Goal: Find contact information: Find contact information

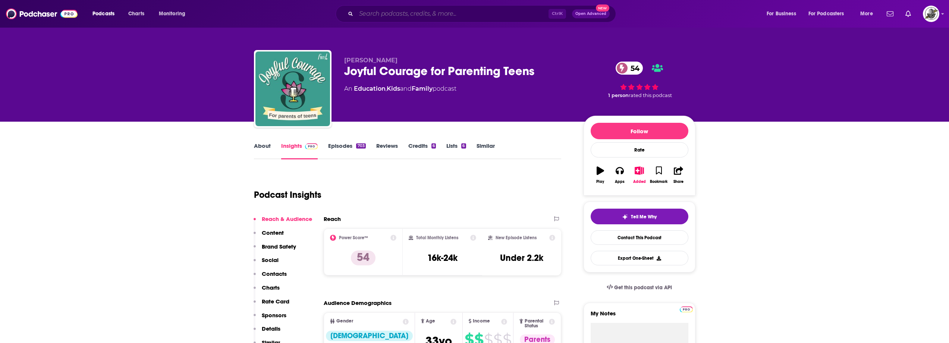
click at [503, 15] on input "Search podcasts, credits, & more..." at bounding box center [452, 14] width 192 height 12
paste input "Power Your Parenting: Moms With Teens"
type input "Power Your Parenting: Moms With Teens"
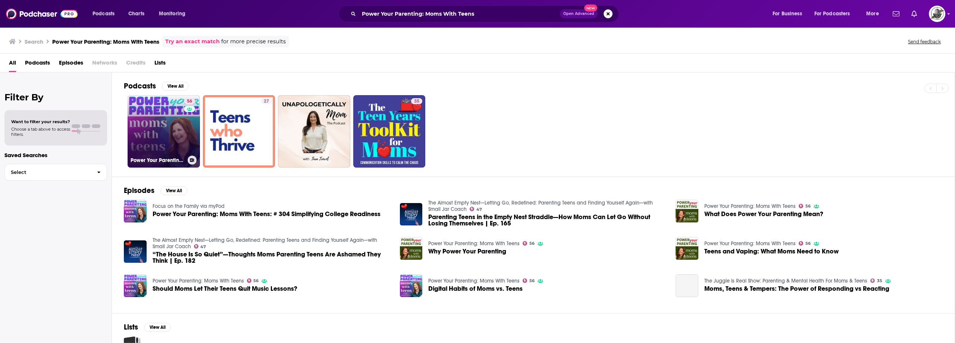
click at [186, 124] on div "56" at bounding box center [190, 126] width 13 height 57
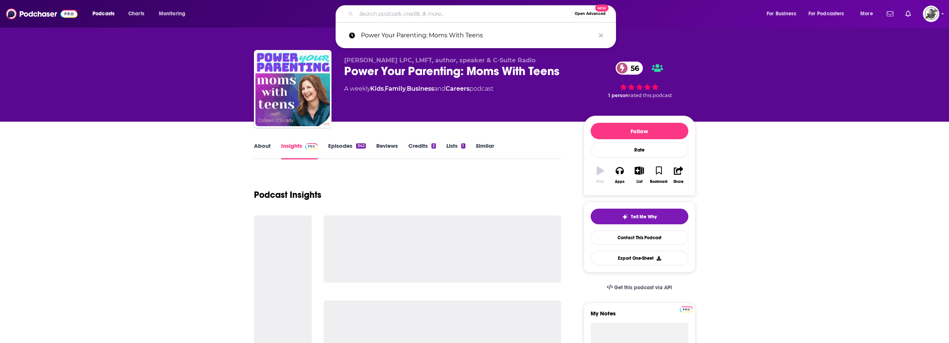
click at [468, 11] on input "Search podcasts, credits, & more..." at bounding box center [463, 14] width 215 height 12
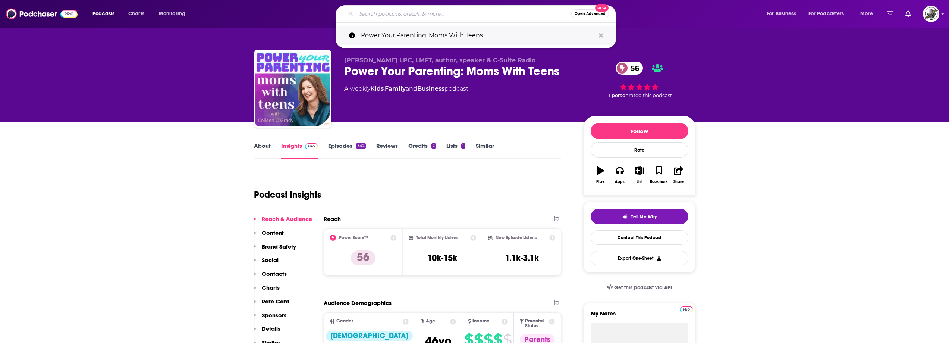
click at [603, 34] on button "Search podcasts, credits, & more..." at bounding box center [601, 36] width 12 height 14
click at [519, 104] on div "Colleen O'Grady LPC, LMFT, author, speaker & C-Suite Radio Power Your Parenting…" at bounding box center [457, 87] width 227 height 60
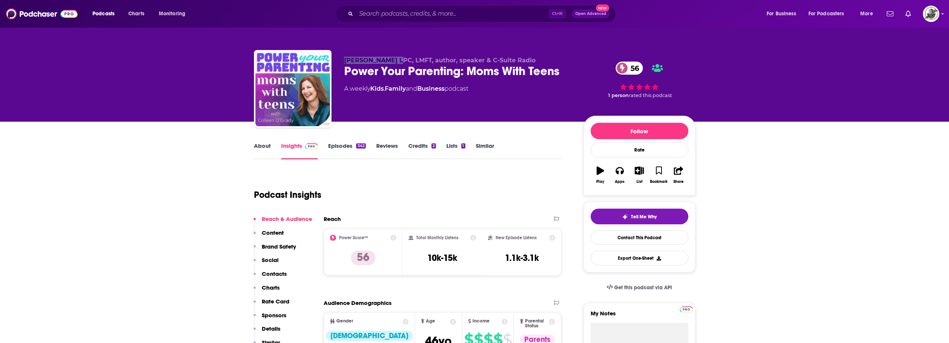
drag, startPoint x: 339, startPoint y: 61, endPoint x: 393, endPoint y: 60, distance: 54.1
click at [393, 60] on div "Colleen O'Grady LPC, LMFT, author, speaker & C-Suite Radio Power Your Parenting…" at bounding box center [475, 90] width 442 height 81
copy span "Colleen O'Grady"
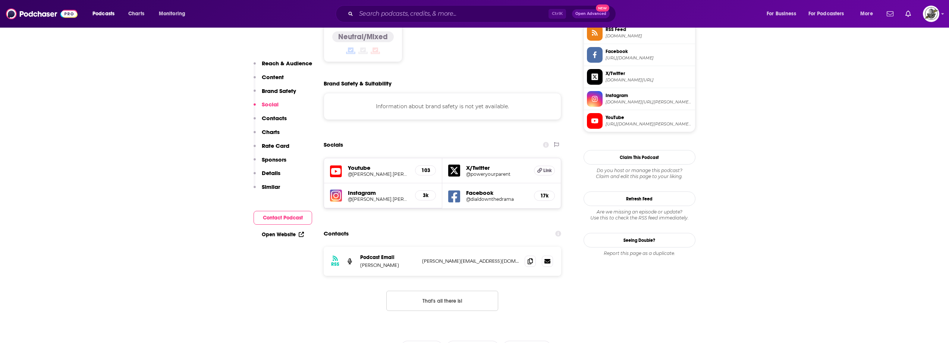
scroll to position [634, 0]
drag, startPoint x: 422, startPoint y: 214, endPoint x: 500, endPoint y: 213, distance: 77.9
click at [500, 257] on p "colleen@dialdownthedrama.com" at bounding box center [470, 260] width 97 height 6
copy p "colleen@dialdownthedrama.com"
click at [513, 7] on div "Ctrl K Open Advanced New" at bounding box center [476, 13] width 280 height 17
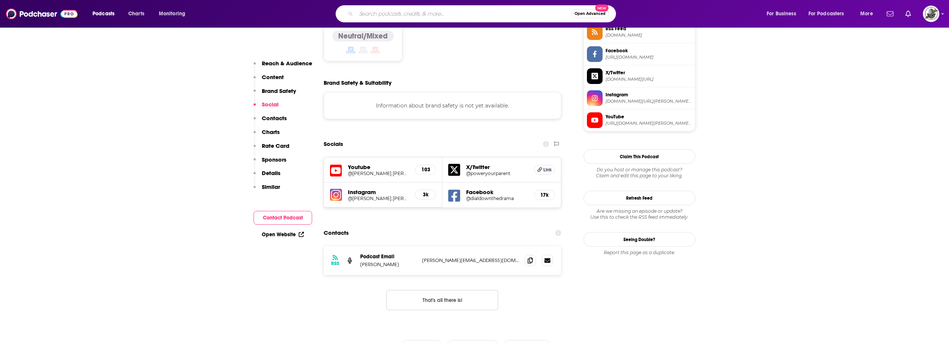
click at [510, 15] on input "Search podcasts, credits, & more..." at bounding box center [463, 14] width 215 height 12
click at [510, 17] on input "Search podcasts, credits, & more..." at bounding box center [463, 14] width 215 height 12
paste input "AT Parenting Survival | Raising Kids with OCD & Anxiety"
type input "AT Parenting Survival | Raising Kids with OCD & Anxiety"
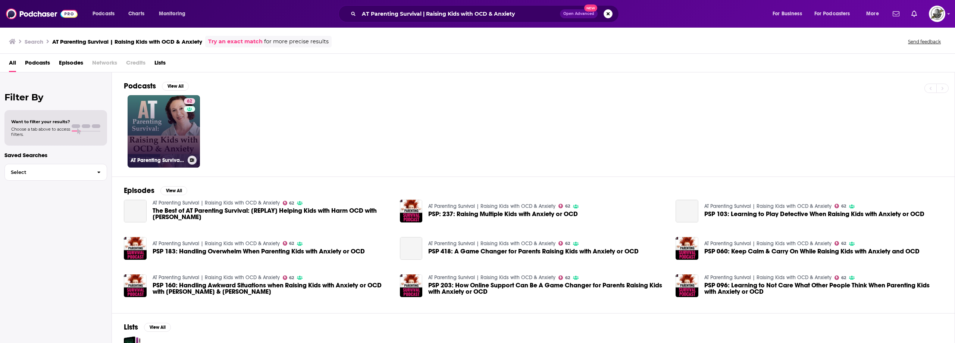
click at [188, 111] on link at bounding box center [189, 109] width 11 height 6
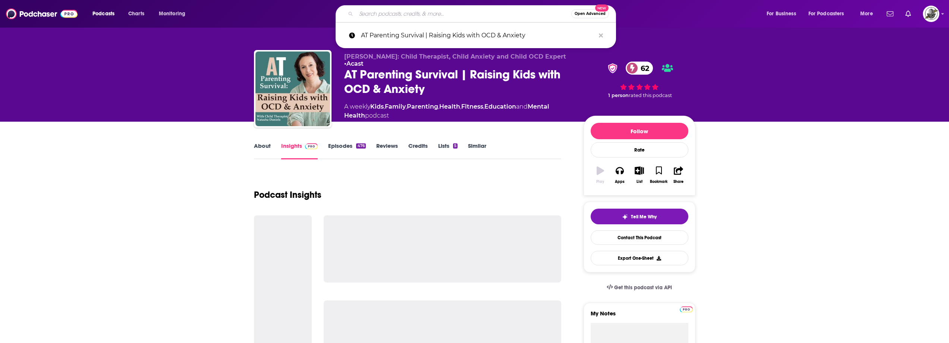
drag, startPoint x: 492, startPoint y: 12, endPoint x: 584, endPoint y: 41, distance: 96.5
click at [492, 12] on input "Search podcasts, credits, & more..." at bounding box center [463, 14] width 215 height 12
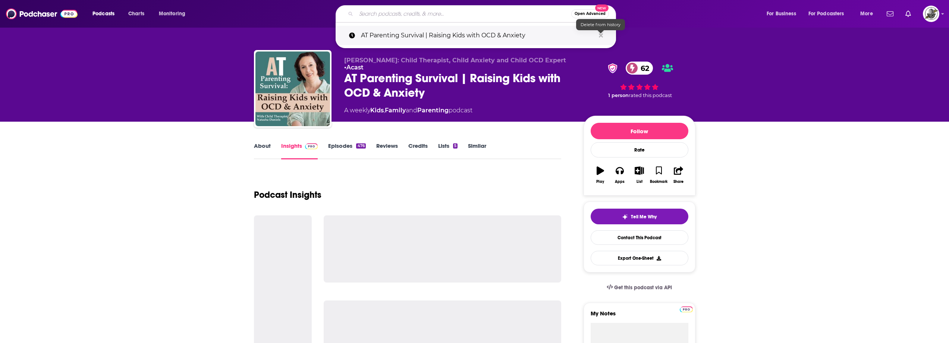
click at [601, 37] on icon "Search podcasts, credits, & more..." at bounding box center [601, 35] width 4 height 6
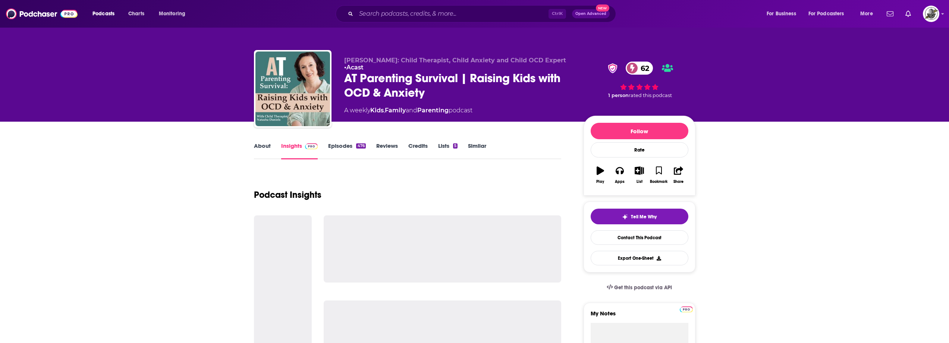
click at [521, 147] on div "About Insights Episodes 476 Reviews Credits Lists 5 Similar" at bounding box center [408, 150] width 308 height 18
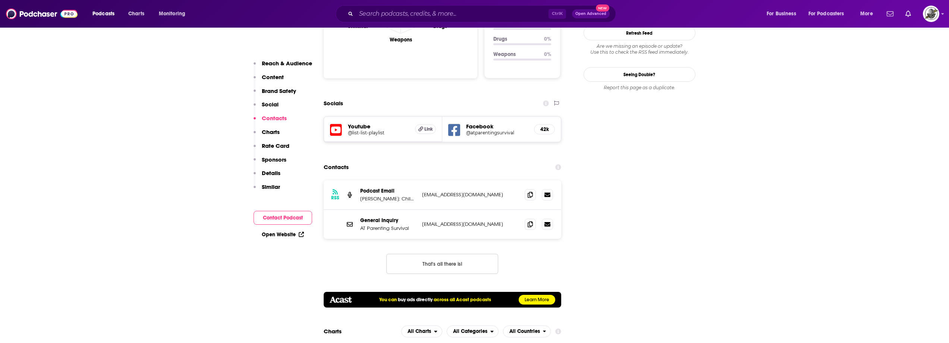
scroll to position [820, 0]
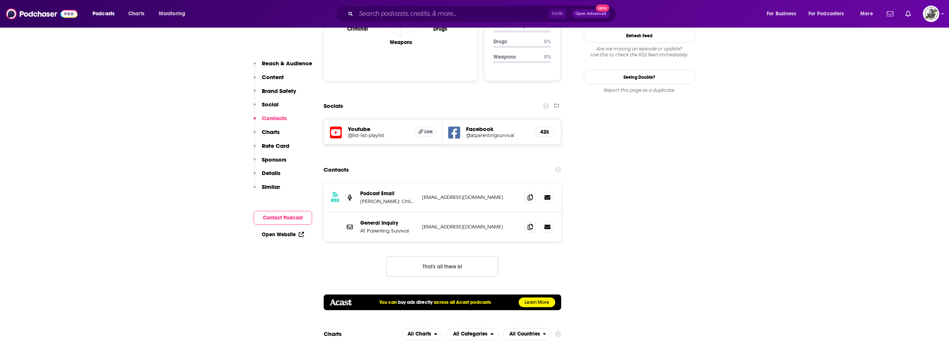
click at [475, 163] on section "Contacts RSS Podcast Email Natasha Daniels: Child Therapist, Child Anxiety and …" at bounding box center [443, 236] width 238 height 147
drag, startPoint x: 422, startPoint y: 169, endPoint x: 494, endPoint y: 170, distance: 72.4
click at [494, 194] on p "Anxioustoddlers@yahoo.com" at bounding box center [470, 197] width 97 height 6
copy p "Anxioustoddlers@yahoo.com"
click at [478, 212] on div "General Inquiry AT Parenting Survival atparentingsurvivalhelp@yahoo.com atparen…" at bounding box center [443, 226] width 238 height 29
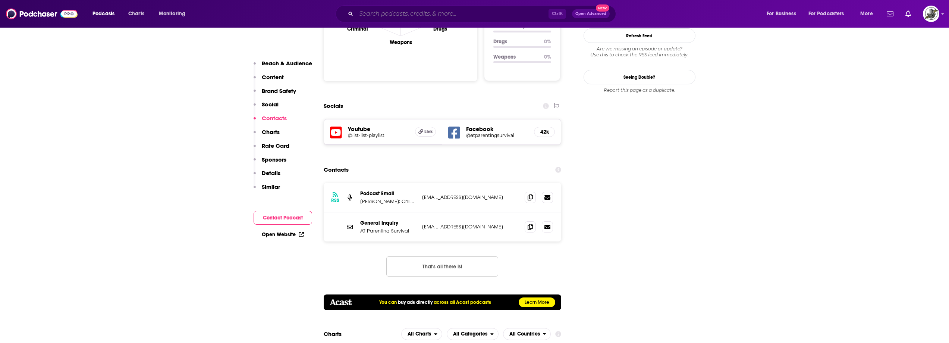
paste input "Wonder of Parenting - A Brain-Science Approach to Parenting"
type input "Wonder of Parenting - A Brain-Science Approach to Parenting"
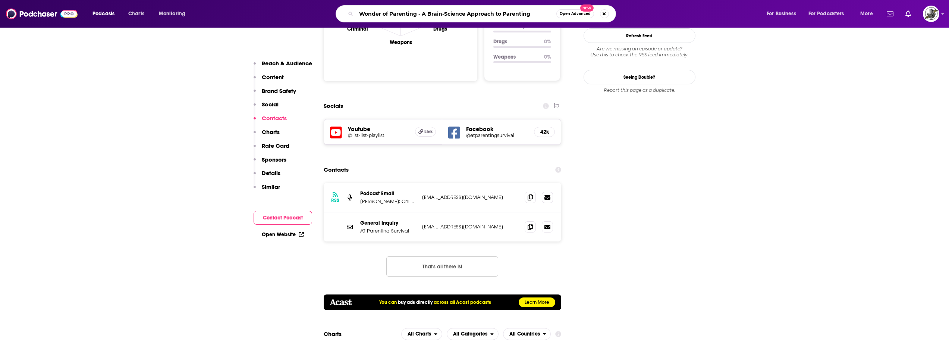
click at [510, 14] on input "Wonder of Parenting - A Brain-Science Approach to Parenting" at bounding box center [456, 14] width 200 height 12
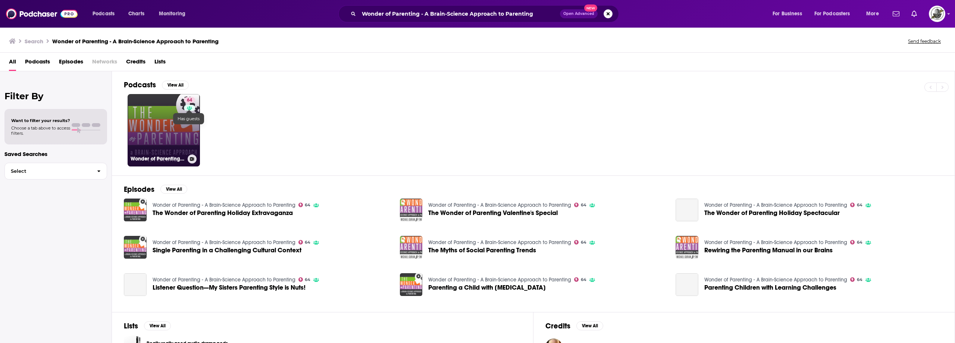
click at [189, 108] on icon at bounding box center [189, 108] width 5 height 4
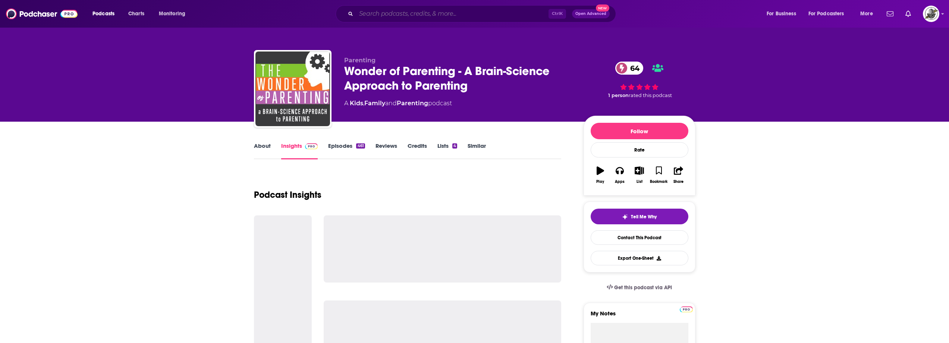
click at [459, 14] on input "Search podcasts, credits, & more..." at bounding box center [452, 14] width 192 height 12
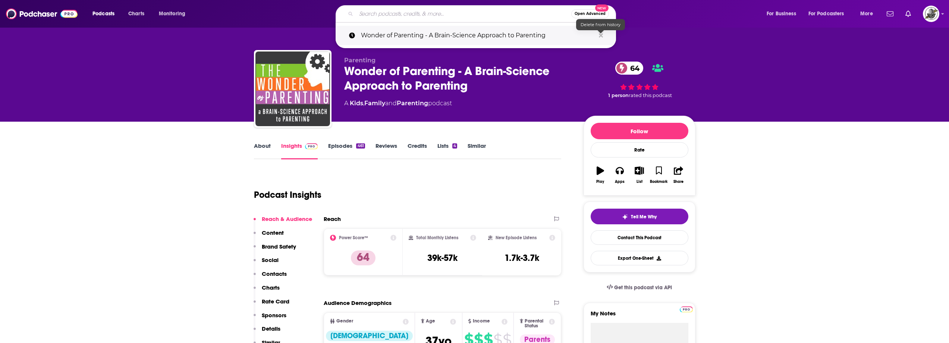
click at [601, 36] on icon "Search podcasts, credits, & more..." at bounding box center [601, 35] width 4 height 4
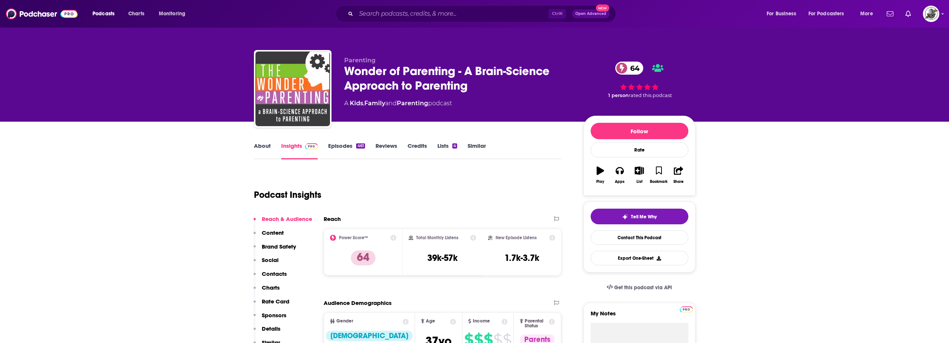
click at [563, 92] on div "Wonder of Parenting - A Brain-Science Approach to Parenting 64" at bounding box center [457, 78] width 227 height 29
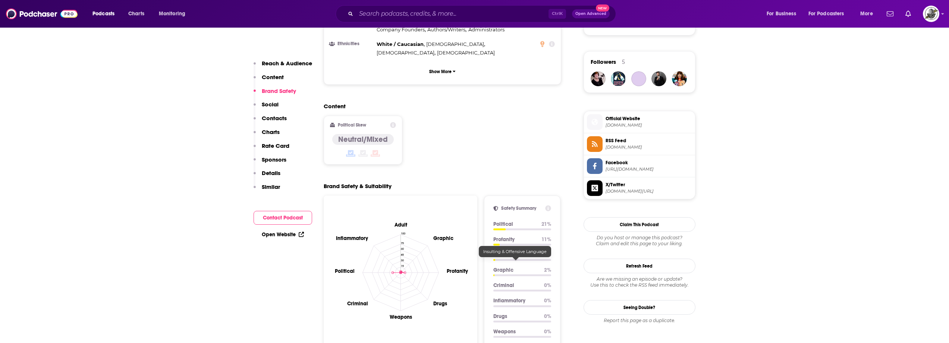
scroll to position [708, 0]
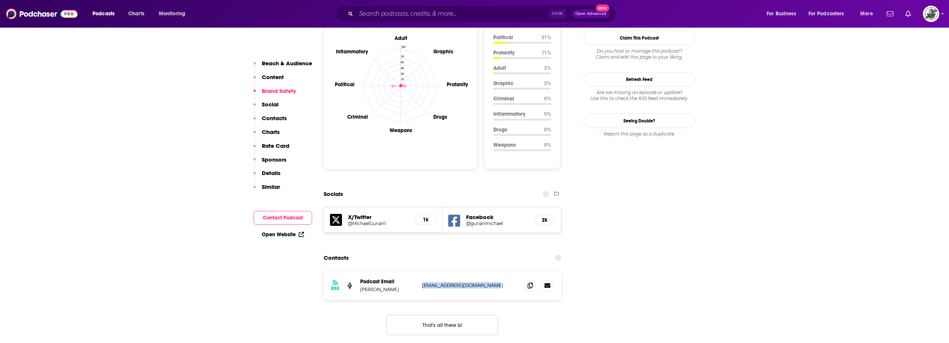
drag, startPoint x: 427, startPoint y: 248, endPoint x: 500, endPoint y: 249, distance: 73.5
click at [500, 282] on p "wonderofparenting@gmail.com" at bounding box center [470, 285] width 97 height 6
copy p "wonderofparenting@gmail.com"
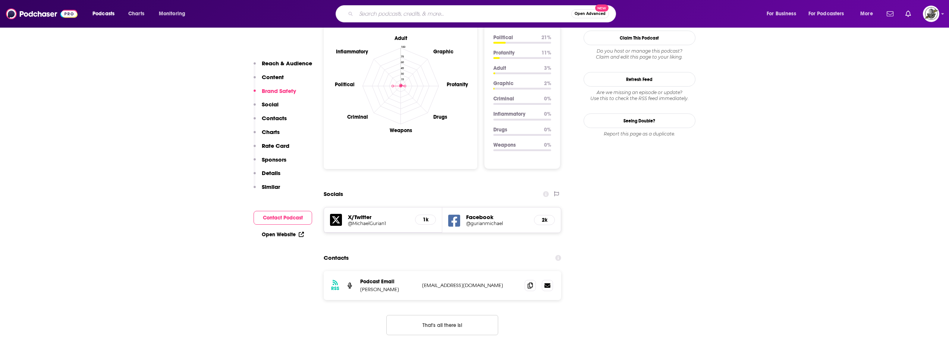
click at [519, 14] on input "Search podcasts, credits, & more..." at bounding box center [463, 14] width 215 height 12
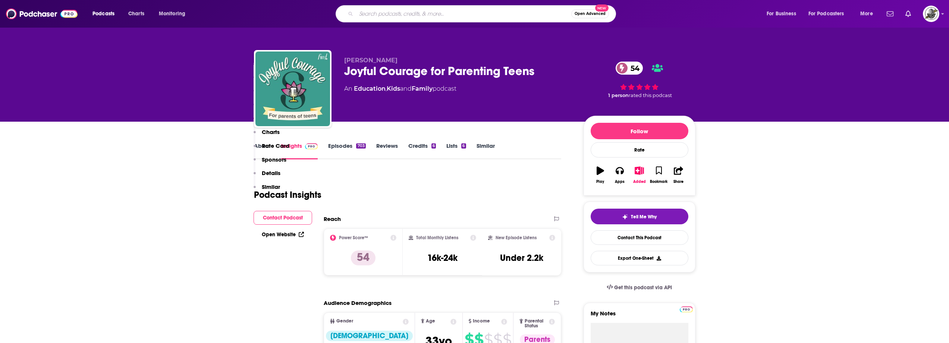
scroll to position [932, 0]
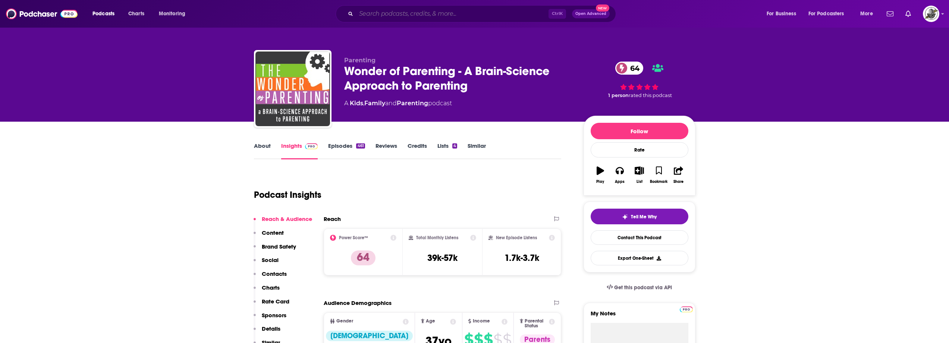
click at [528, 13] on input "Search podcasts, credits, & more..." at bounding box center [452, 14] width 192 height 12
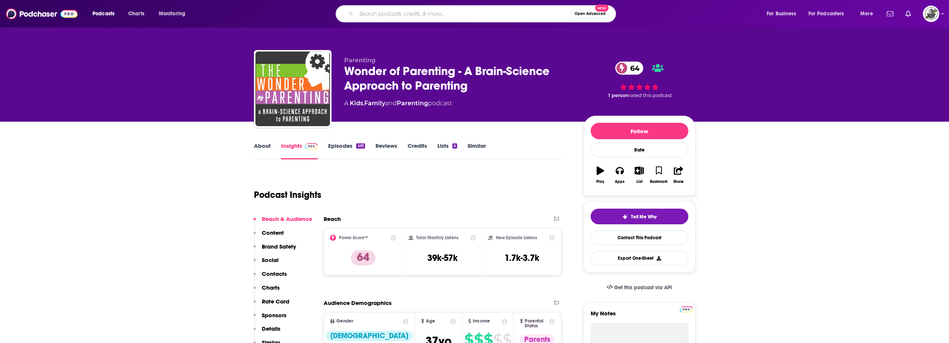
paste input "No Guilt Mom"
type input "No Guilt Mom"
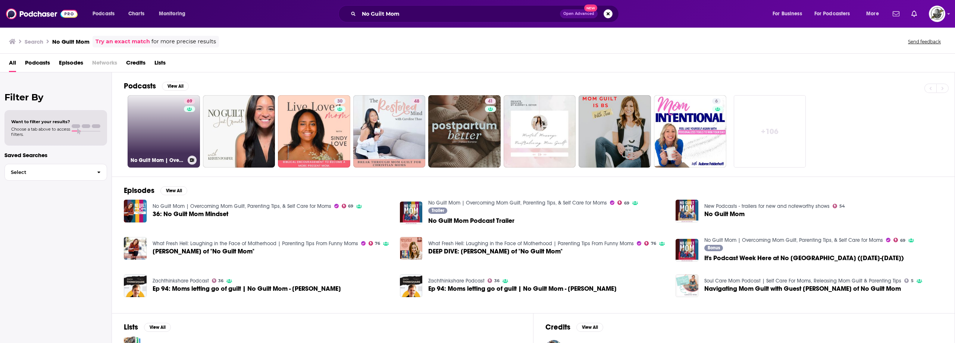
click at [171, 133] on link "69 No Guilt Mom | Overcoming Mom Guilt, Parenting Tips, & Self Care for Moms" at bounding box center [164, 131] width 72 height 72
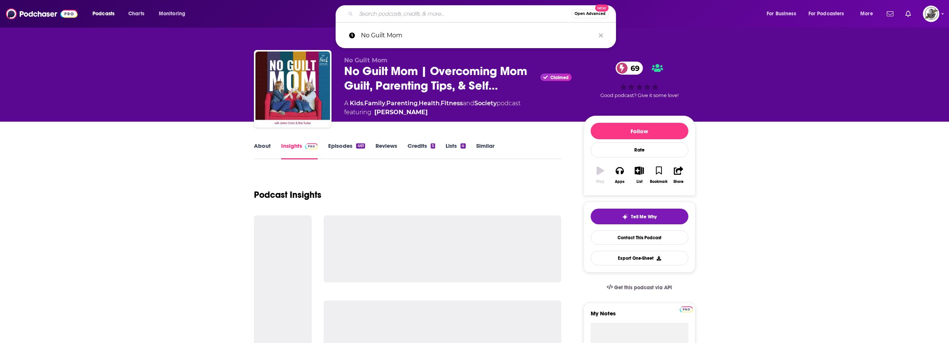
click at [486, 18] on input "Search podcasts, credits, & more..." at bounding box center [463, 14] width 215 height 12
click at [600, 34] on icon "Search podcasts, credits, & more..." at bounding box center [601, 35] width 4 height 4
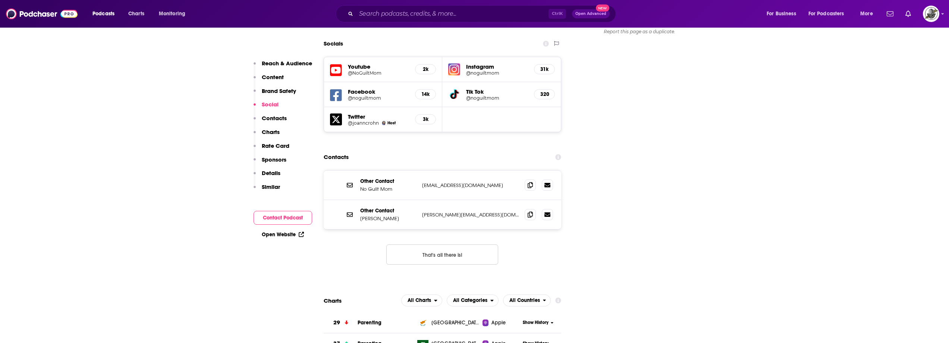
scroll to position [895, 0]
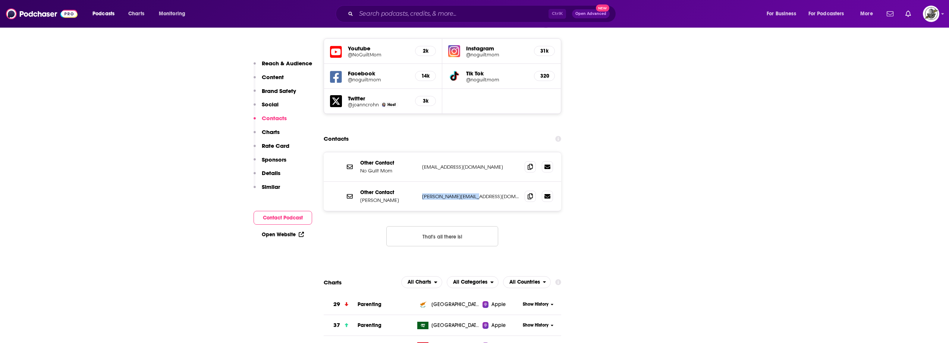
drag, startPoint x: 420, startPoint y: 151, endPoint x: 490, endPoint y: 151, distance: 70.5
click at [490, 182] on div "Other Contact JoAnn Crohn joann@noguiltmom.com joann@noguiltmom.com" at bounding box center [443, 196] width 238 height 29
copy p "joann@noguiltmom.com"
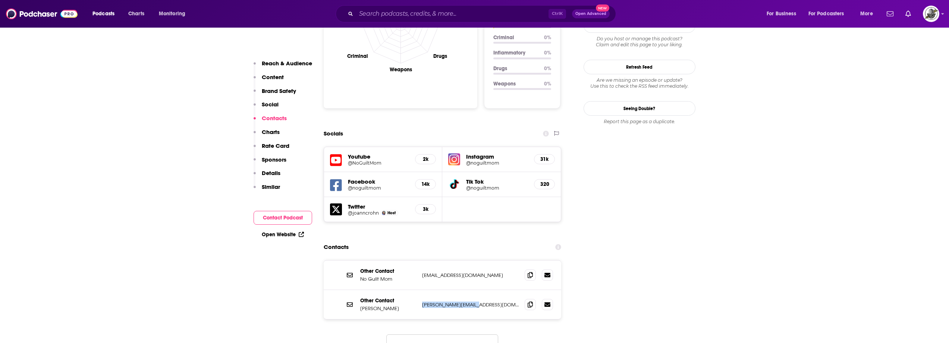
scroll to position [783, 0]
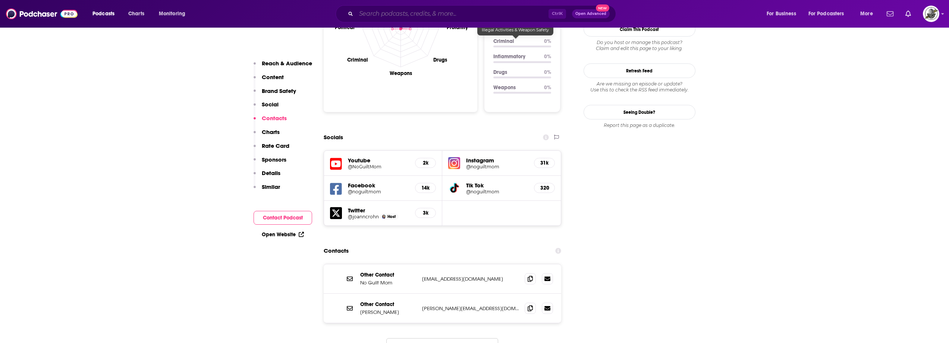
click at [469, 18] on input "Search podcasts, credits, & more..." at bounding box center [452, 14] width 192 height 12
paste input "Reflective Parenting"
type input "Reflective Parenting"
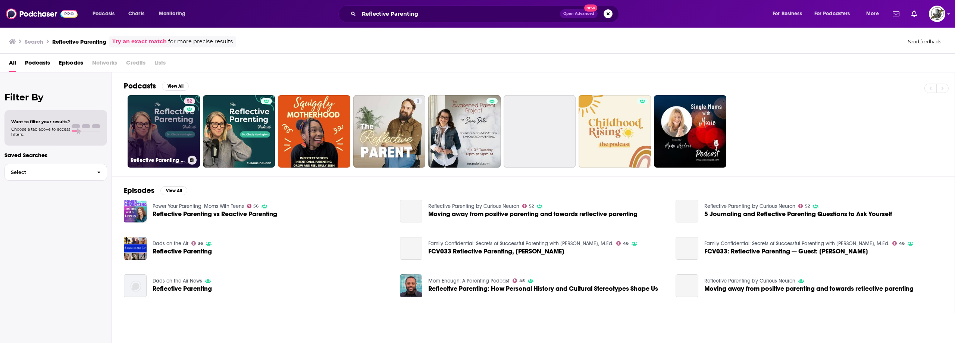
click at [181, 123] on link "52 Reflective Parenting by Curious Neuron" at bounding box center [164, 131] width 72 height 72
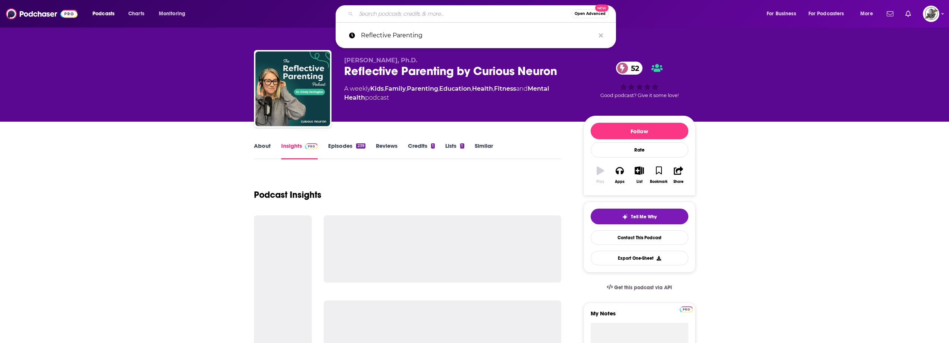
click at [487, 12] on input "Search podcasts, credits, & more..." at bounding box center [463, 14] width 215 height 12
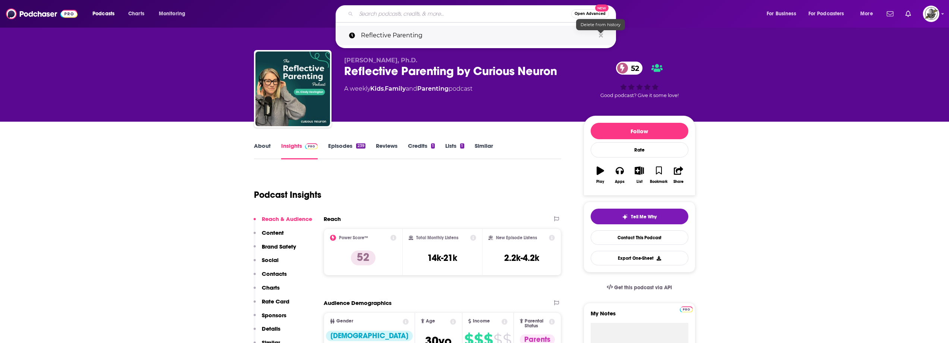
click at [602, 36] on icon "Search podcasts, credits, & more..." at bounding box center [601, 35] width 4 height 4
click at [460, 56] on div "Cindy Hovington, Ph.D. Reflective Parenting by Curious Neuron 52 A weekly Kids …" at bounding box center [475, 90] width 442 height 81
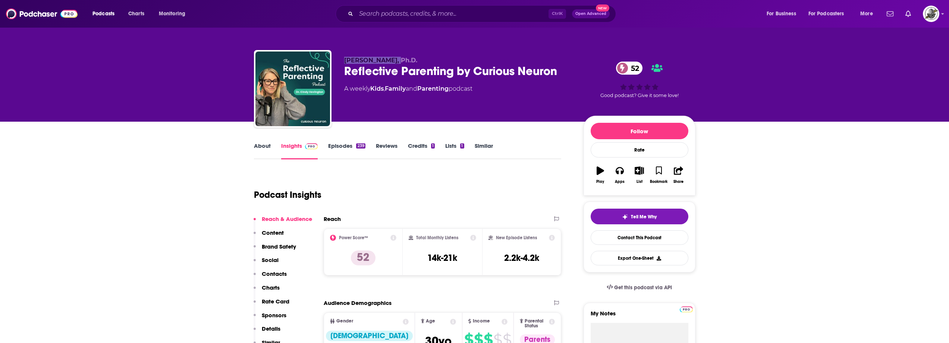
drag, startPoint x: 354, startPoint y: 60, endPoint x: 396, endPoint y: 59, distance: 42.5
click at [396, 59] on div "Cindy Hovington, Ph.D. Reflective Parenting by Curious Neuron 52 A weekly Kids …" at bounding box center [475, 90] width 442 height 81
copy span "Cindy Hovington"
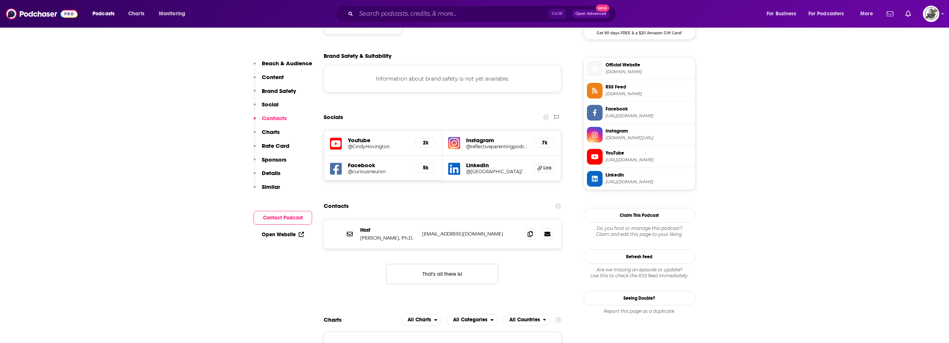
scroll to position [634, 0]
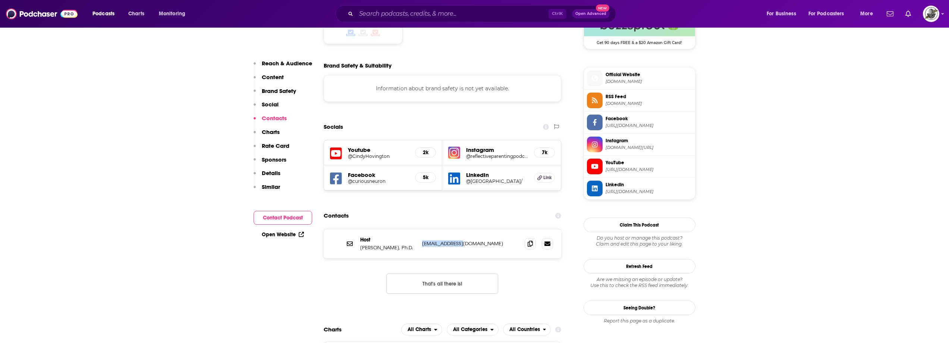
drag, startPoint x: 420, startPoint y: 206, endPoint x: 460, endPoint y: 205, distance: 39.9
click at [460, 229] on div "Host Cindy Hovington, Ph.D. info@curiousneuron.com info@curiousneuron.com" at bounding box center [443, 243] width 238 height 29
click at [373, 229] on div "Host Cindy Hovington, Ph.D. info@curiousneuron.com info@curiousneuron.com" at bounding box center [443, 243] width 238 height 29
drag, startPoint x: 413, startPoint y: 209, endPoint x: 424, endPoint y: 209, distance: 11.2
click at [424, 229] on div "Host Cindy Hovington, Ph.D. info@curiousneuron.com info@curiousneuron.com" at bounding box center [443, 243] width 238 height 29
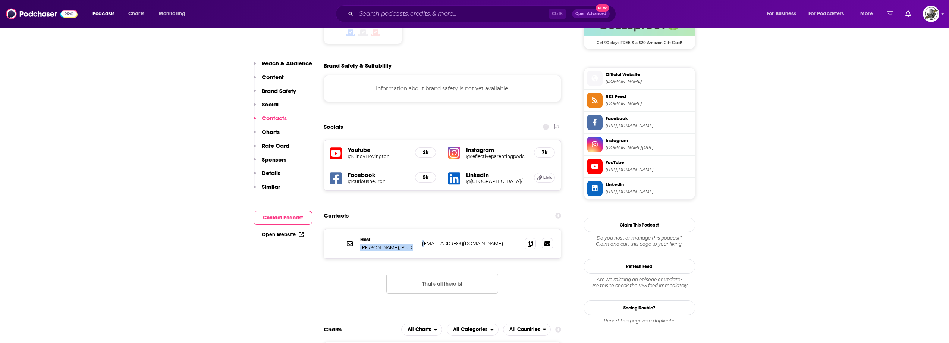
copy div "Cindy Hovington, Ph.D. i"
click at [362, 244] on p "Cindy Hovington, Ph.D." at bounding box center [388, 247] width 56 height 6
drag, startPoint x: 361, startPoint y: 210, endPoint x: 414, endPoint y: 211, distance: 53.3
click at [414, 244] on p "Cindy Hovington, Ph.D." at bounding box center [388, 247] width 56 height 6
copy p "Cindy Hovington, Ph.D."
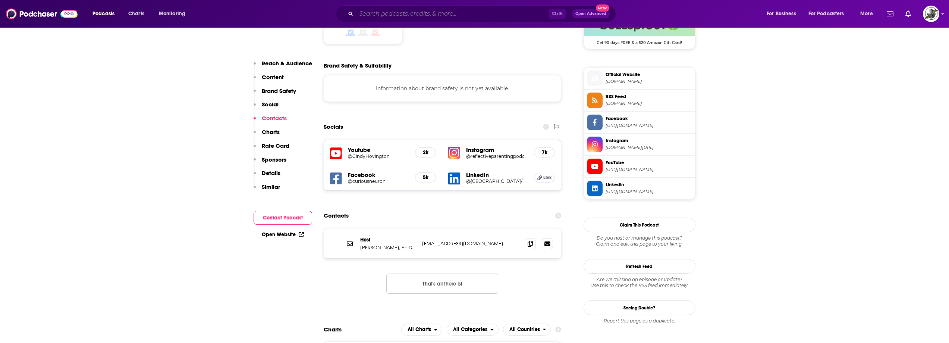
click at [493, 16] on input "Search podcasts, credits, & more..." at bounding box center [452, 14] width 192 height 12
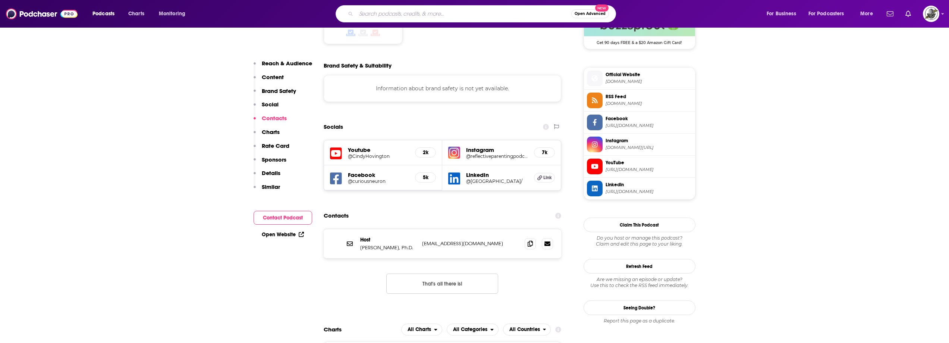
paste input "Authentic Parenting"
type input "Authentic Parenting"
click at [498, 14] on input "Authentic Parenting" at bounding box center [463, 14] width 215 height 12
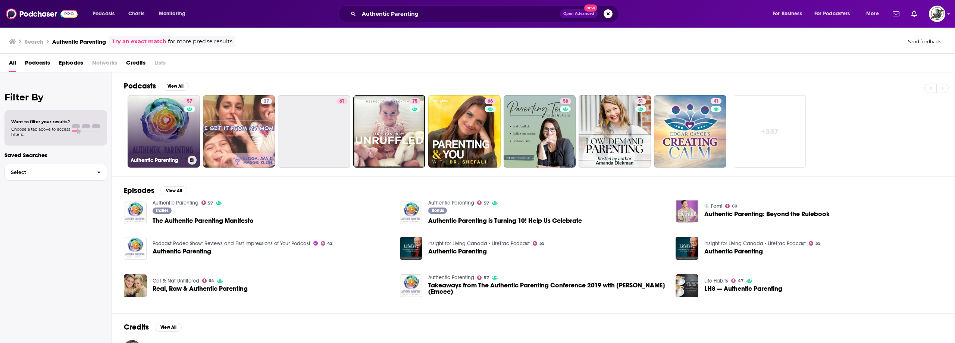
click at [188, 136] on div "57" at bounding box center [190, 126] width 13 height 57
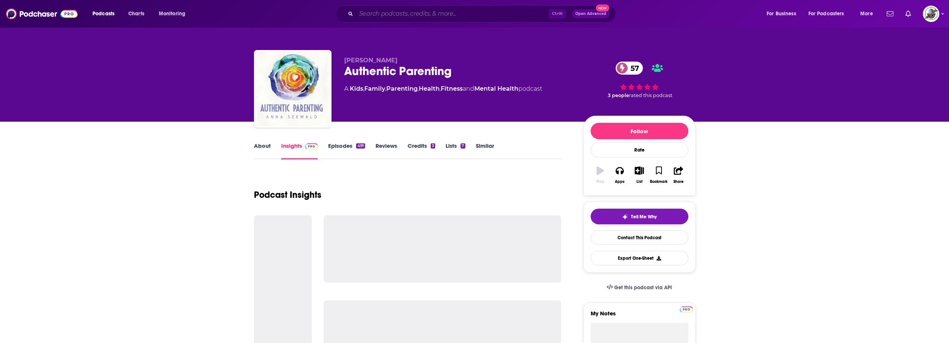
click at [495, 13] on input "Search podcasts, credits, & more..." at bounding box center [452, 14] width 192 height 12
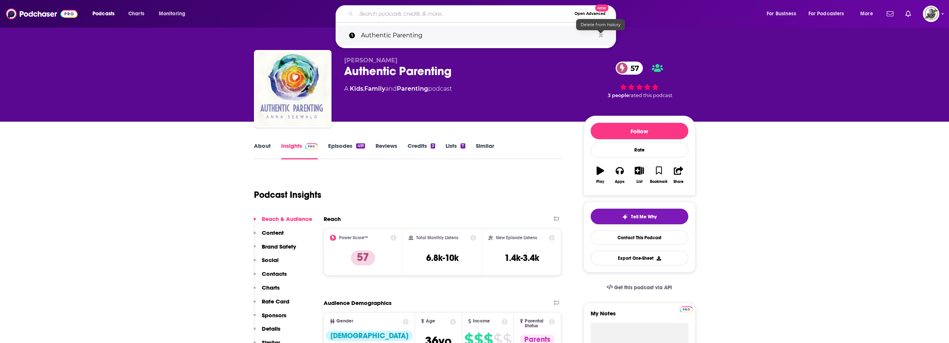
click at [600, 35] on icon "Search podcasts, credits, & more..." at bounding box center [601, 35] width 4 height 4
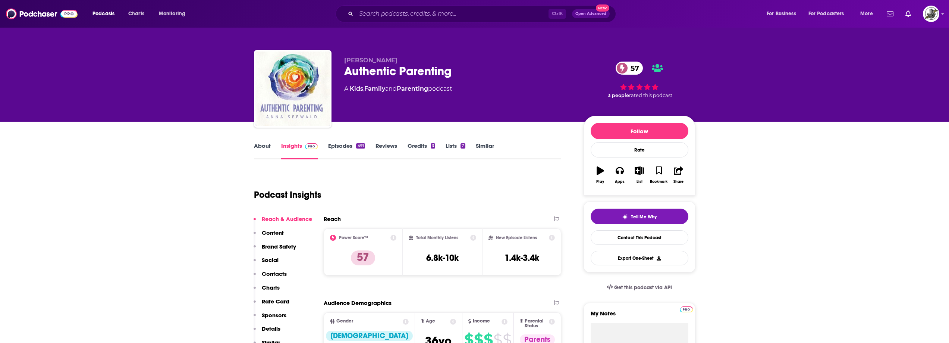
drag, startPoint x: 515, startPoint y: 147, endPoint x: 489, endPoint y: 218, distance: 75.7
click at [514, 150] on div "About Insights Episodes 491 Reviews Credits 3 Lists 7 Similar" at bounding box center [408, 150] width 308 height 18
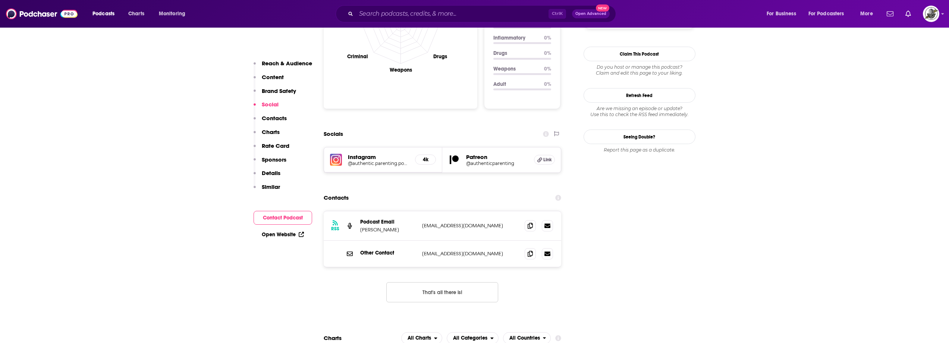
scroll to position [783, 0]
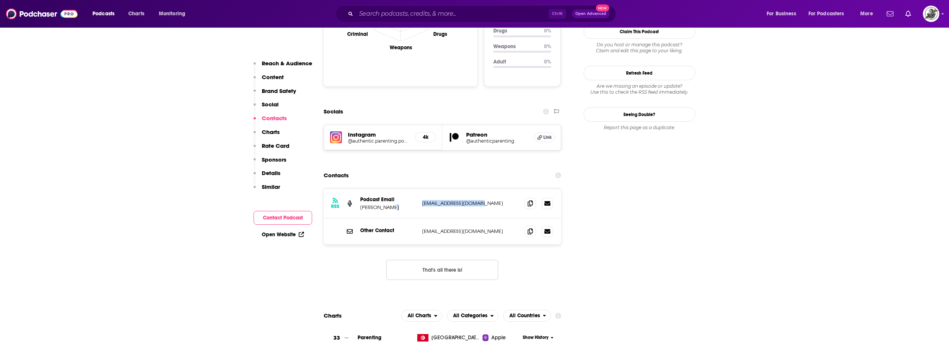
drag, startPoint x: 418, startPoint y: 175, endPoint x: 493, endPoint y: 174, distance: 75.0
click at [493, 189] on div "RSS Podcast Email Anna Seewald parentss2012@gmail.com parentss2012@gmail.com" at bounding box center [443, 203] width 238 height 29
copy div "parentss2012@gmail.com"
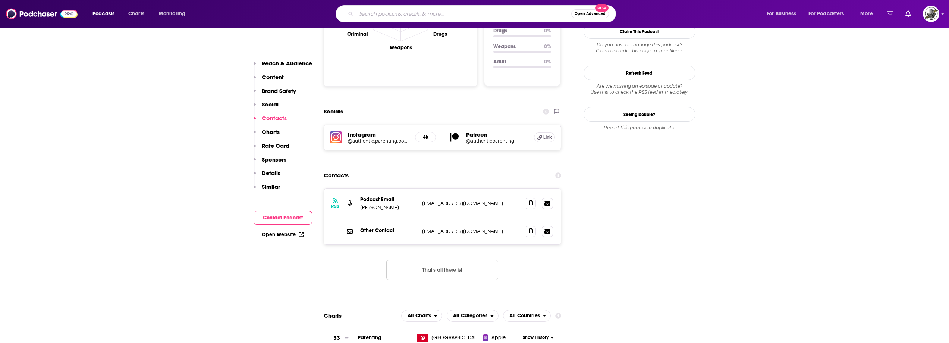
click at [506, 13] on input "Search podcasts, credits, & more..." at bounding box center [463, 14] width 215 height 12
paste input "Mastermind Parenting Podcast"
type input "Mastermind Parenting Podcast"
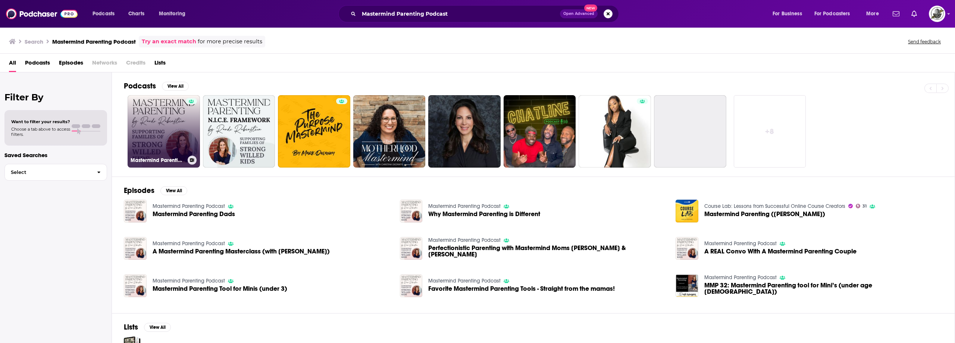
click at [196, 133] on div at bounding box center [191, 126] width 11 height 57
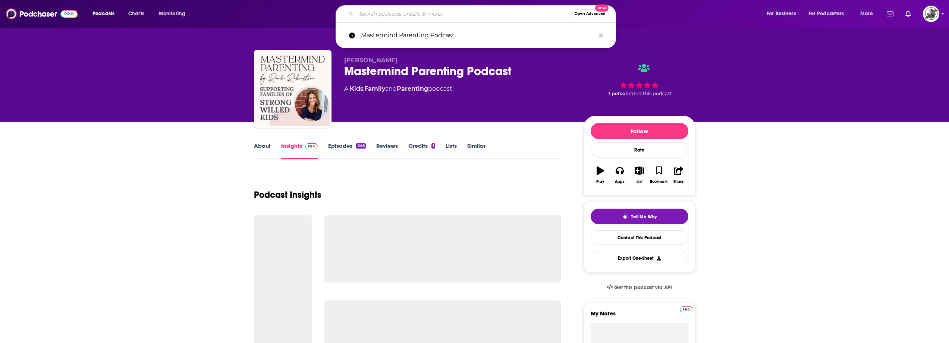
click at [494, 9] on input "Search podcasts, credits, & more..." at bounding box center [463, 14] width 215 height 12
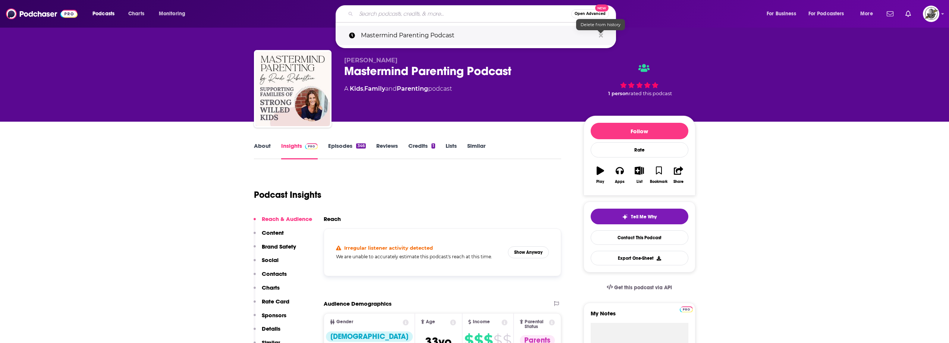
click at [602, 36] on icon "Search podcasts, credits, & more..." at bounding box center [601, 35] width 4 height 4
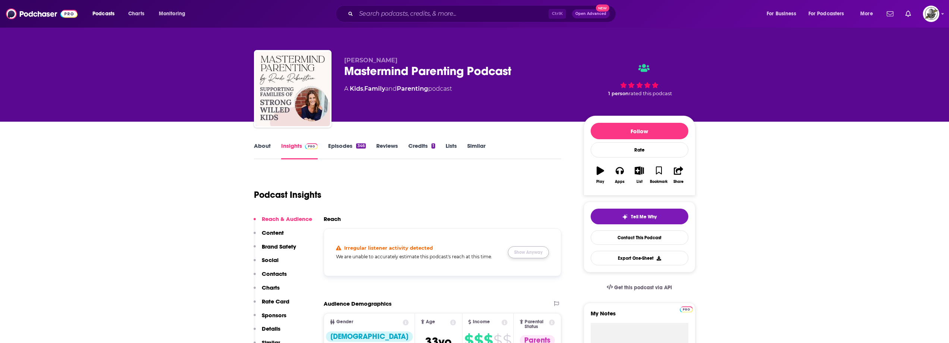
click at [521, 248] on button "Show Anyway" at bounding box center [528, 252] width 41 height 12
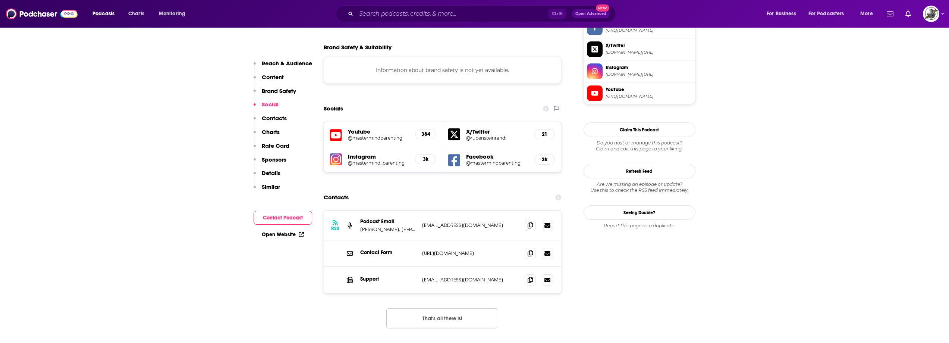
scroll to position [671, 0]
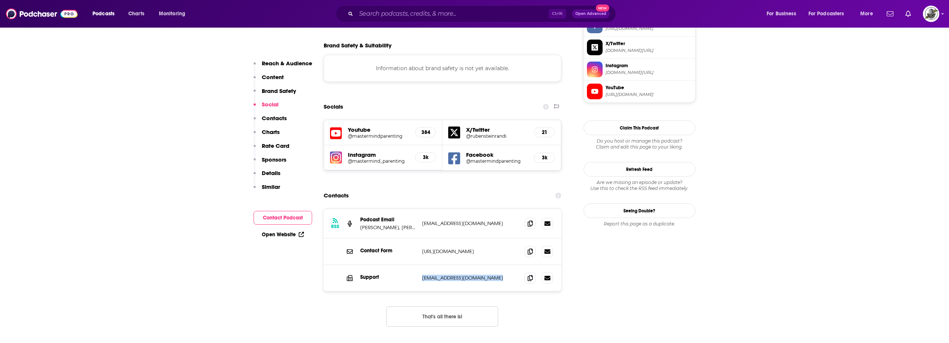
drag, startPoint x: 417, startPoint y: 239, endPoint x: 500, endPoint y: 238, distance: 82.8
click at [500, 265] on div "Support info@mastermindparenting.com info@mastermindparenting.com" at bounding box center [443, 278] width 238 height 26
copy div "info@mastermindparenting.com"
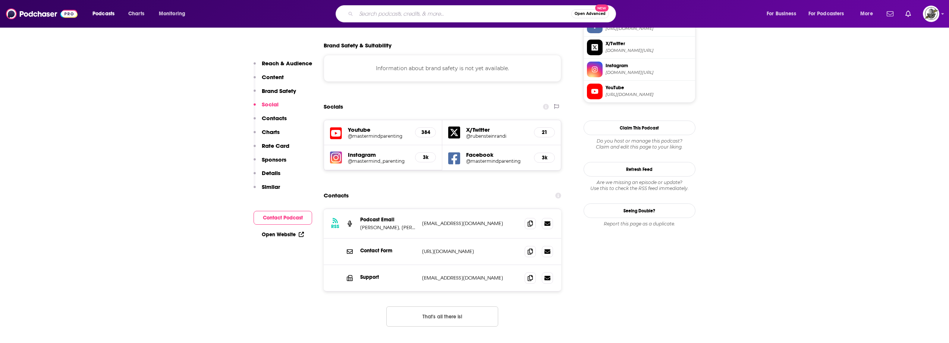
click at [502, 19] on input "Search podcasts, credits, & more..." at bounding box center [463, 14] width 215 height 12
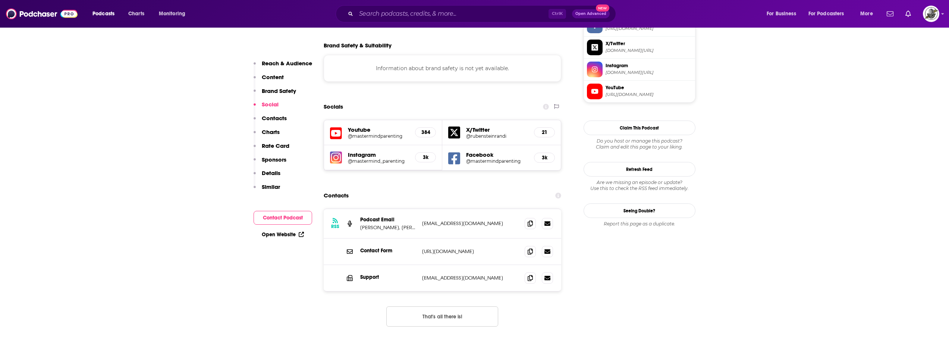
click at [509, 10] on input "Search podcasts, credits, & more..." at bounding box center [452, 14] width 192 height 12
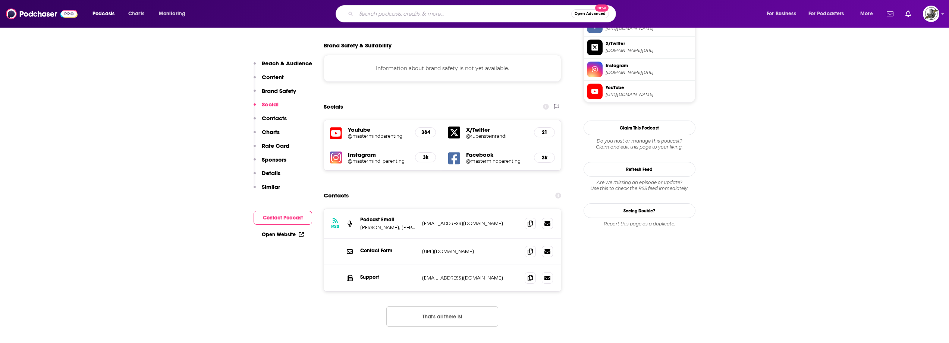
click at [509, 10] on input "Search podcasts, credits, & more..." at bounding box center [463, 14] width 215 height 12
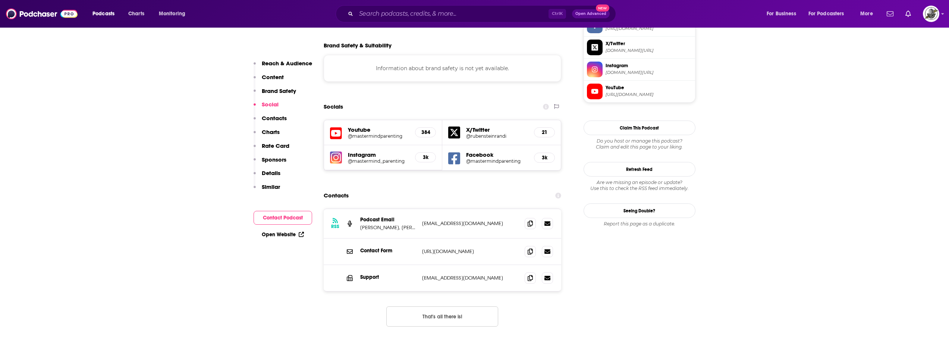
click at [503, 21] on div "Ctrl K Open Advanced New" at bounding box center [476, 13] width 280 height 17
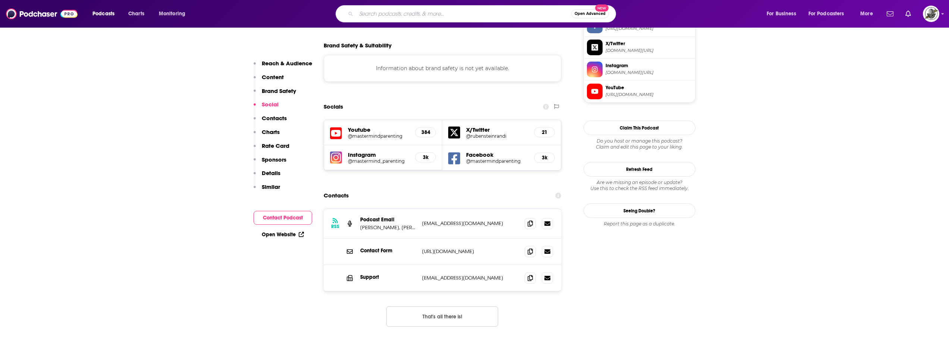
click at [502, 15] on input "Search podcasts, credits, & more..." at bounding box center [463, 14] width 215 height 12
paste input "Feeding The Mouth That Bites You: Parenting Teens Into Adulthood"
type input "Feeding The Mouth That Bites You: Parenting Teens Into Adulthood"
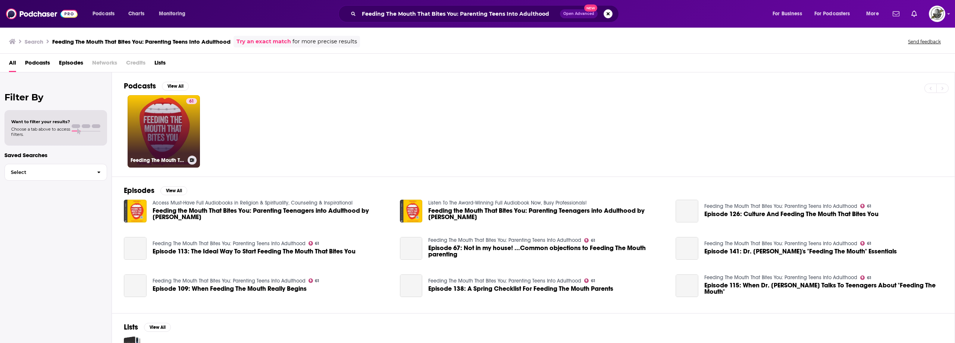
click at [184, 128] on link "61 Feeding The Mouth That Bites You: Parenting Teens Into Adulthood" at bounding box center [164, 131] width 72 height 72
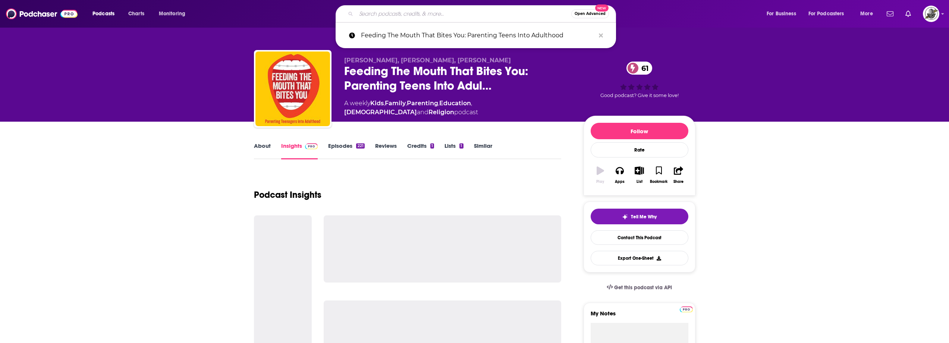
click at [514, 14] on input "Search podcasts, credits, & more..." at bounding box center [463, 14] width 215 height 12
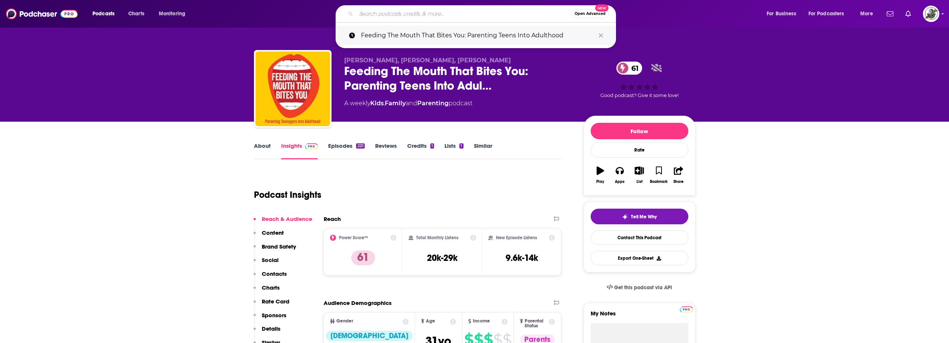
click at [603, 36] on button "Search podcasts, credits, & more..." at bounding box center [601, 36] width 12 height 14
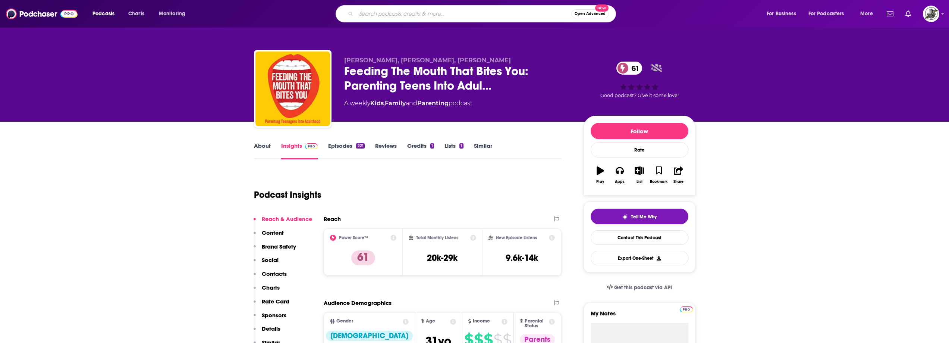
drag, startPoint x: 466, startPoint y: 60, endPoint x: 450, endPoint y: 61, distance: 16.1
click at [450, 61] on div "Kenneth Wilgus, Jessica Pfeiffer, Cynthia Yanof Feeding The Mouth That Bites Yo…" at bounding box center [475, 90] width 442 height 81
copy span "Cynthia Yanof"
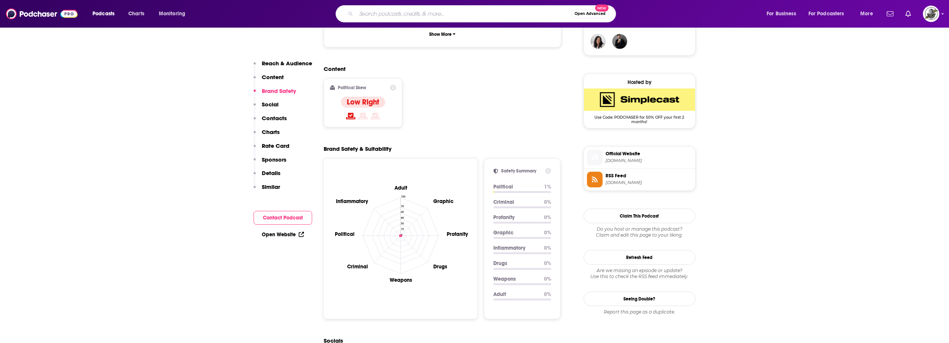
scroll to position [746, 0]
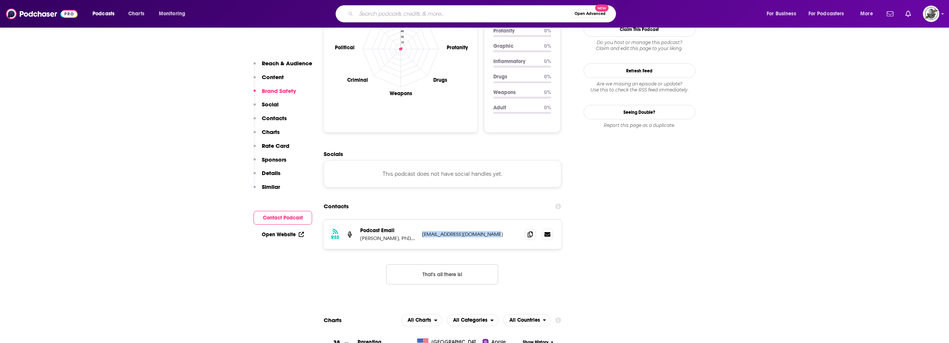
drag, startPoint x: 421, startPoint y: 197, endPoint x: 498, endPoint y: 199, distance: 77.2
click at [498, 220] on div "RSS Podcast Email Kenneth Wilgus, PhD, P.C. podcast@feedingthemouth.com podcast…" at bounding box center [443, 234] width 238 height 29
copy p "podcast@feedingthemouth.com"
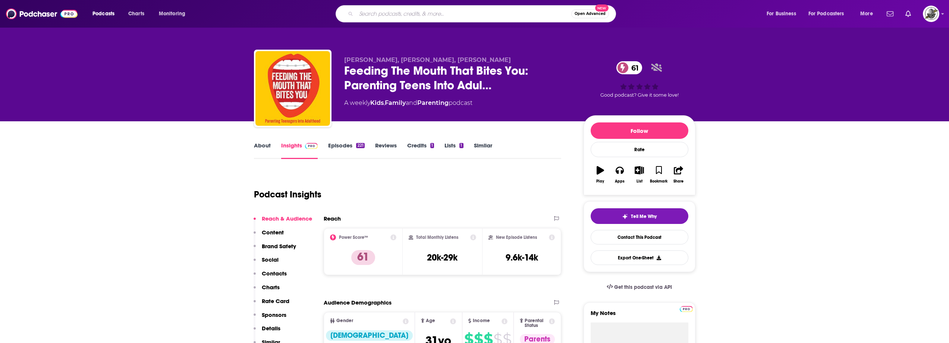
scroll to position [0, 0]
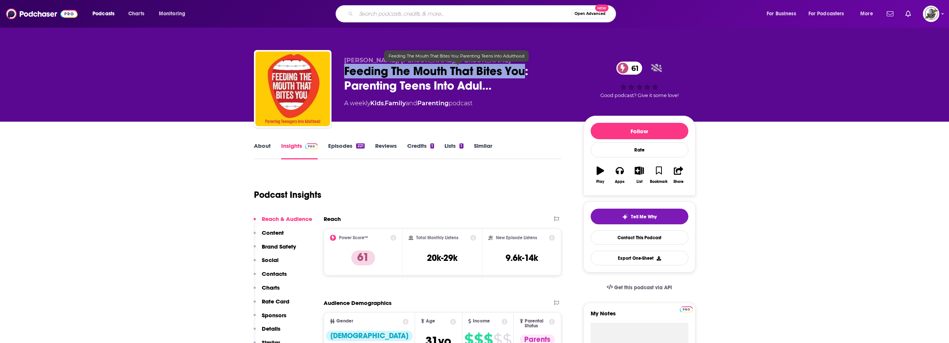
drag, startPoint x: 340, startPoint y: 72, endPoint x: 525, endPoint y: 75, distance: 184.6
click at [525, 75] on div "Kenneth Wilgus, Jessica Pfeiffer, Cynthia Yanof Feeding The Mouth That Bites Yo…" at bounding box center [475, 90] width 442 height 81
copy h2 "Feeding The Mouth That Bites You"
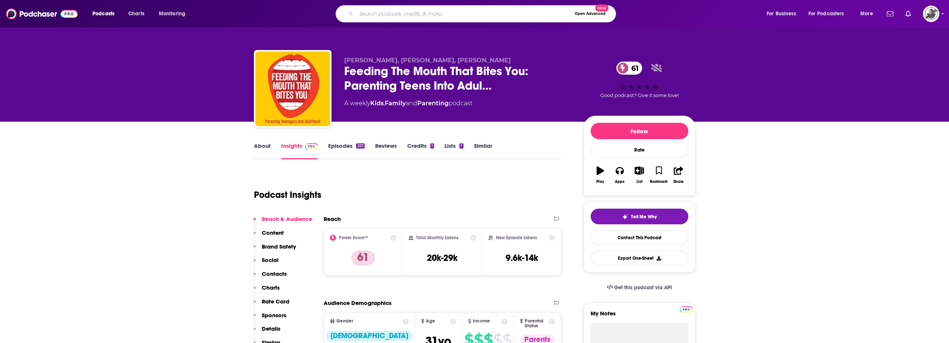
click at [503, 16] on input "Search podcasts, credits, & more..." at bounding box center [463, 14] width 215 height 12
paste input "Let's Parent on Purpose"
type input "Let's Parent on Purpose"
click at [547, 19] on input "Let's Parent on Purpose" at bounding box center [463, 14] width 215 height 12
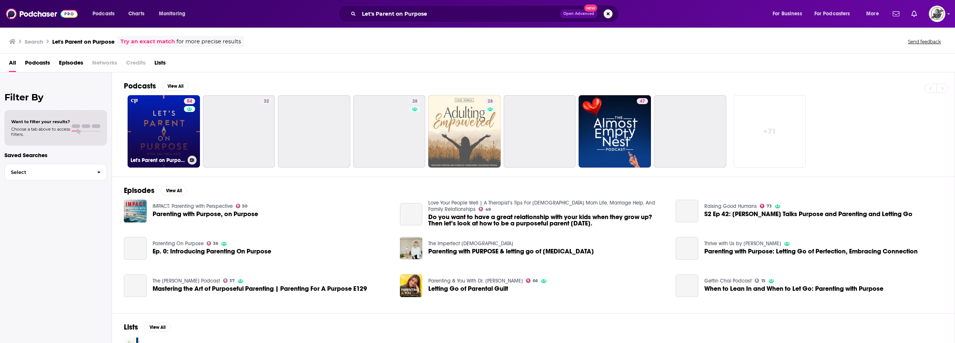
click at [184, 141] on div "54" at bounding box center [190, 126] width 13 height 57
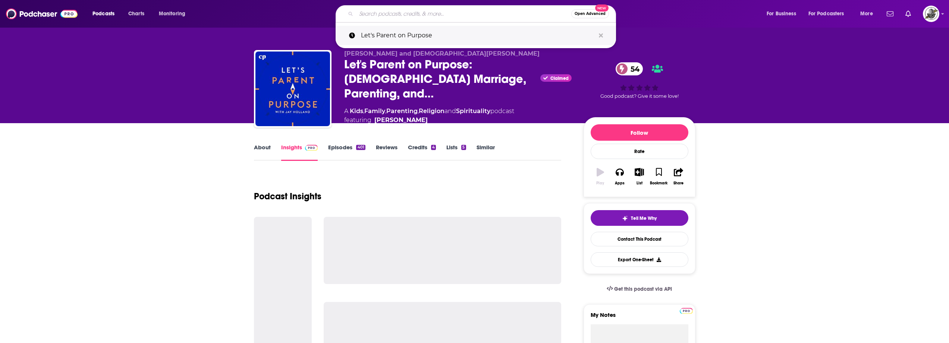
drag, startPoint x: 464, startPoint y: 11, endPoint x: 548, endPoint y: 27, distance: 85.4
click at [464, 11] on input "Search podcasts, credits, & more..." at bounding box center [463, 14] width 215 height 12
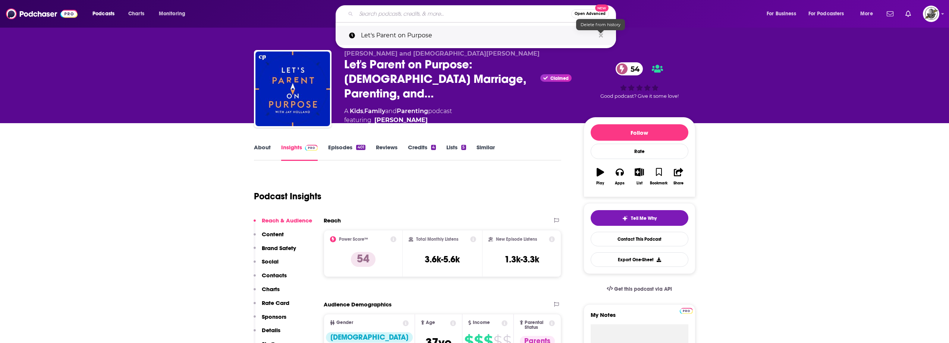
click at [599, 35] on icon "Search podcasts, credits, & more..." at bounding box center [601, 35] width 4 height 6
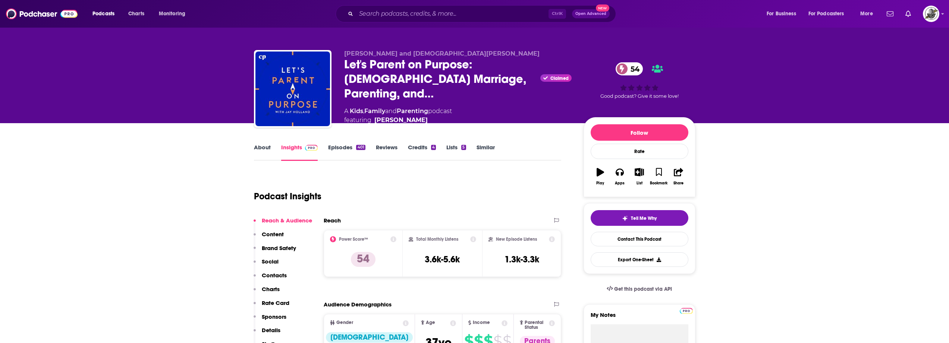
click at [532, 195] on div "Podcast Insights" at bounding box center [405, 192] width 302 height 38
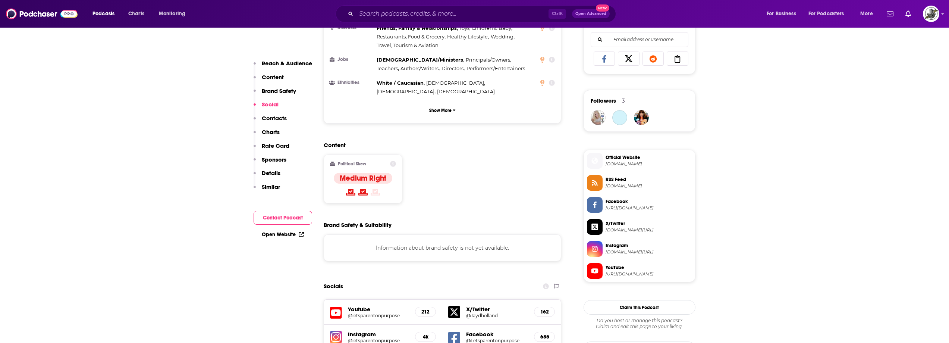
scroll to position [634, 0]
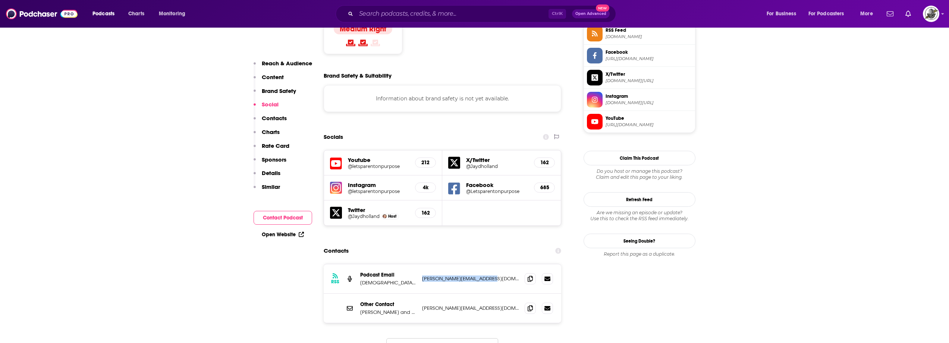
drag, startPoint x: 418, startPoint y: 240, endPoint x: 492, endPoint y: 235, distance: 73.6
click at [492, 264] on div "RSS Podcast Email Christian Parenting jay@covenantfellowship.com jay@covenantfe…" at bounding box center [443, 278] width 238 height 29
copy div "[PERSON_NAME][EMAIL_ADDRESS][DOMAIN_NAME]"
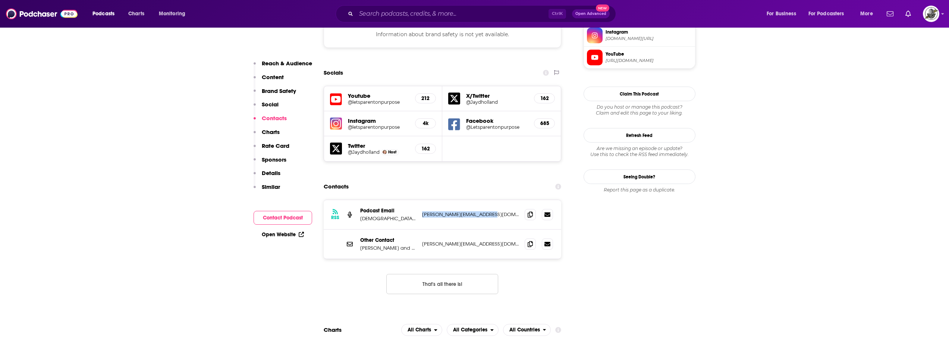
scroll to position [783, 0]
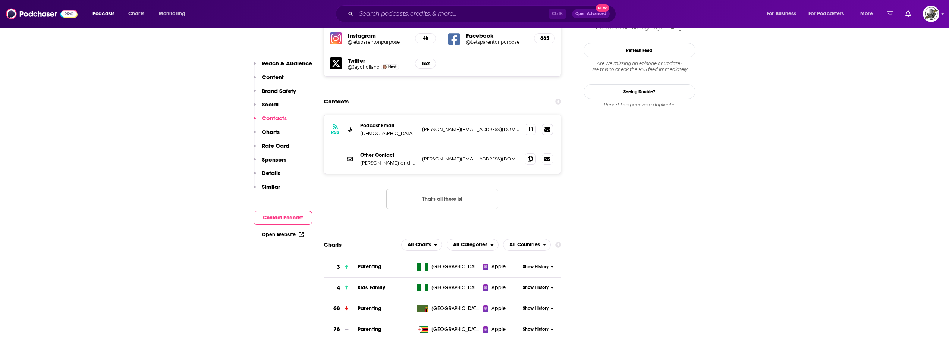
click at [500, 155] on p "[PERSON_NAME][EMAIL_ADDRESS][DOMAIN_NAME]" at bounding box center [470, 158] width 97 height 6
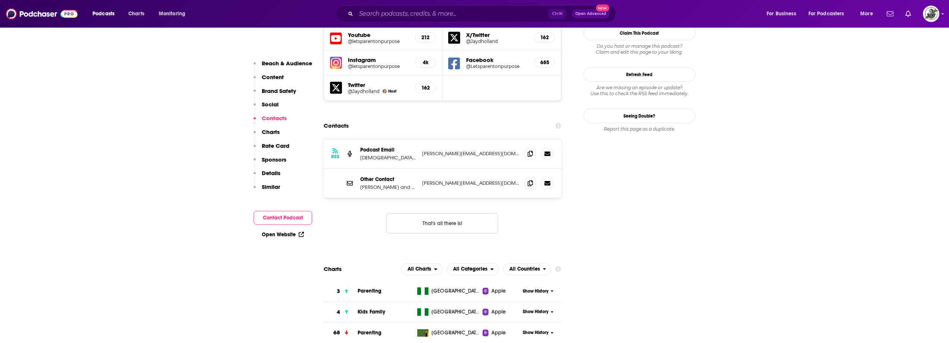
scroll to position [746, 0]
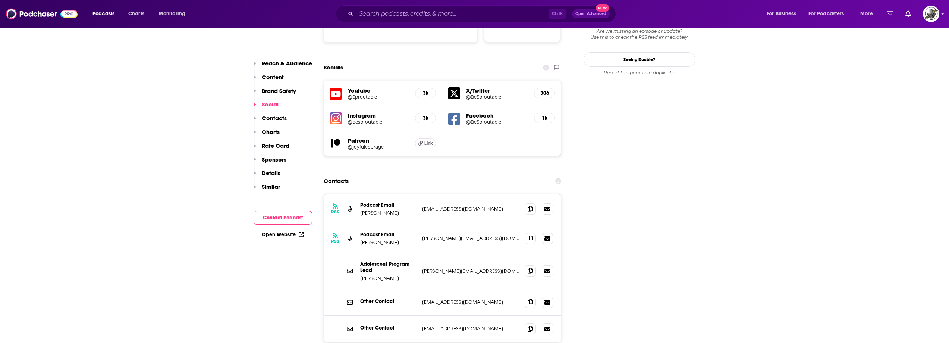
scroll to position [895, 0]
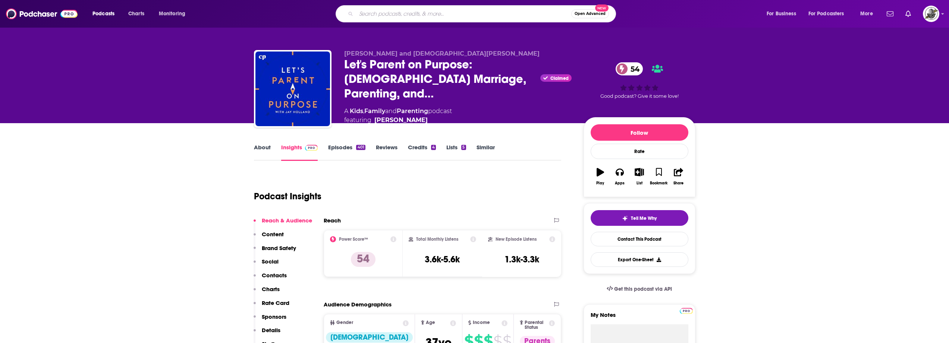
click at [461, 15] on input "Search podcasts, credits, & more..." at bounding box center [463, 14] width 215 height 12
paste input "[DEMOGRAPHIC_DATA] Motherhood Conversations"
type input "[DEMOGRAPHIC_DATA] Motherhood Conversations"
click at [490, 15] on input "[DEMOGRAPHIC_DATA] Motherhood Conversations" at bounding box center [463, 14] width 215 height 12
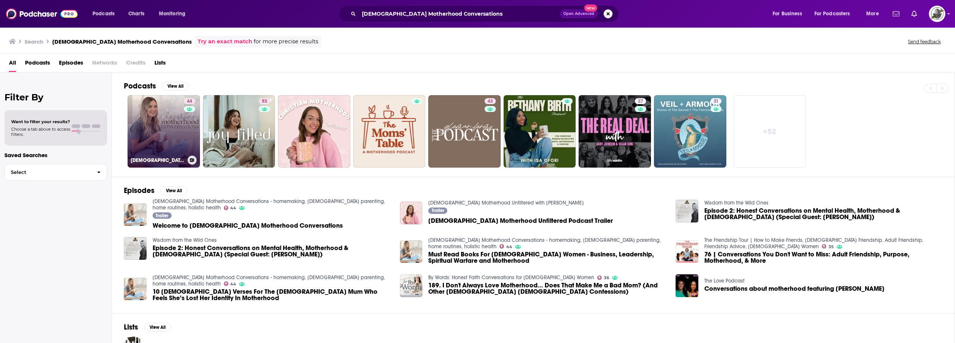
click at [185, 117] on div "44" at bounding box center [190, 126] width 13 height 57
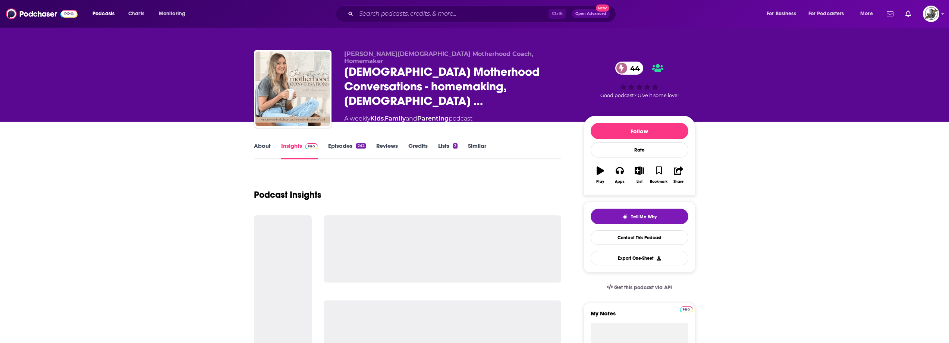
drag, startPoint x: 449, startPoint y: 189, endPoint x: 443, endPoint y: 187, distance: 6.4
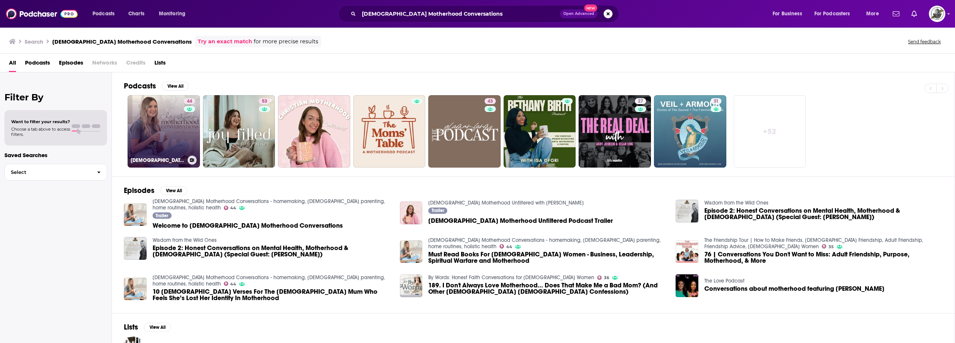
click at [174, 132] on link "44 [DEMOGRAPHIC_DATA] Motherhood Conversations - homemaking, [DEMOGRAPHIC_DATA]…" at bounding box center [164, 131] width 72 height 72
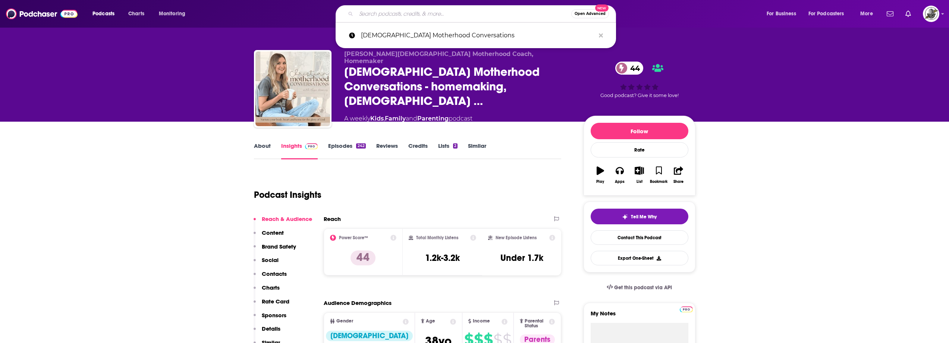
click at [485, 8] on input "Search podcasts, credits, & more..." at bounding box center [463, 14] width 215 height 12
click at [602, 35] on icon "Search podcasts, credits, & more..." at bounding box center [601, 35] width 4 height 6
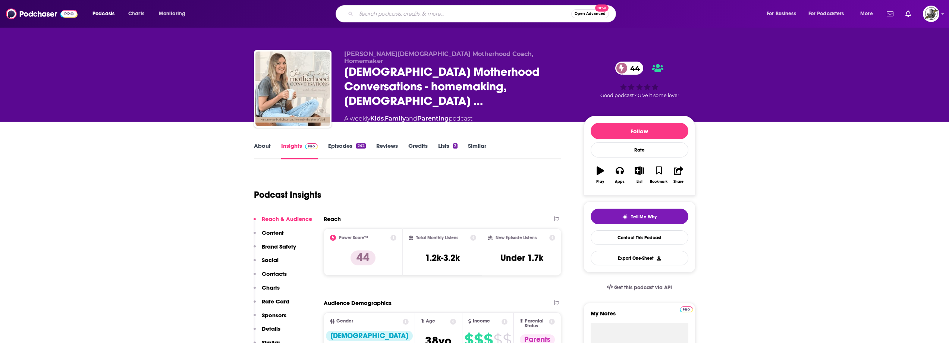
click at [514, 147] on div "About Insights Episodes 242 Reviews Credits Lists 2 Similar" at bounding box center [408, 150] width 308 height 18
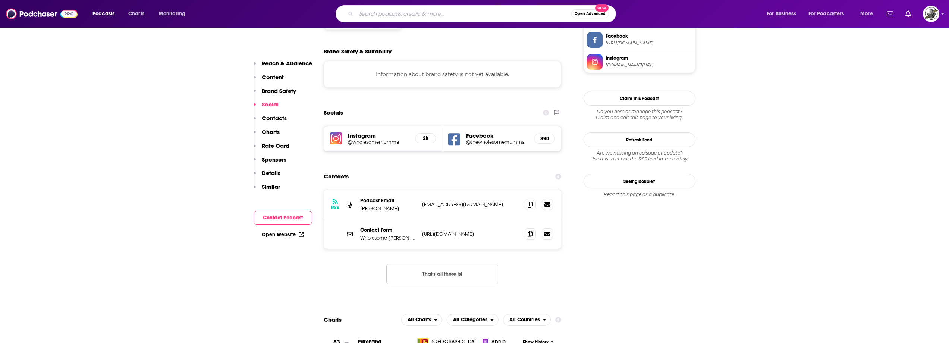
scroll to position [671, 0]
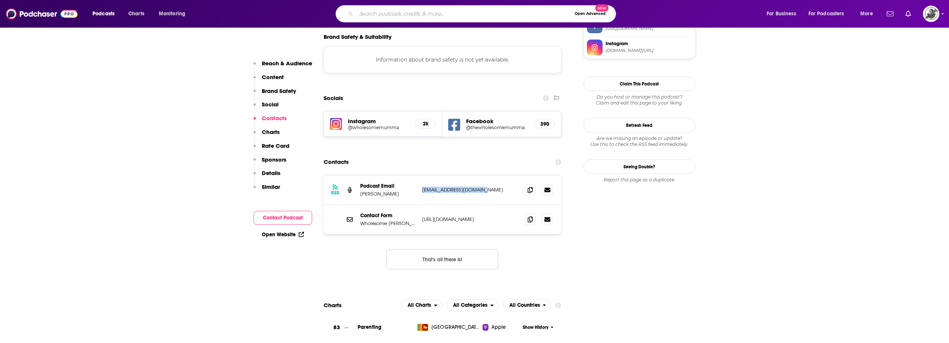
drag, startPoint x: 421, startPoint y: 143, endPoint x: 492, endPoint y: 140, distance: 70.9
click at [492, 175] on div "RSS Podcast Email [PERSON_NAME] [EMAIL_ADDRESS][DOMAIN_NAME] [EMAIL_ADDRESS][DO…" at bounding box center [443, 189] width 238 height 29
copy p "[EMAIL_ADDRESS][DOMAIN_NAME]"
click at [445, 175] on div "RSS Podcast Email [PERSON_NAME] [EMAIL_ADDRESS][DOMAIN_NAME] [EMAIL_ADDRESS][DO…" at bounding box center [443, 189] width 238 height 29
drag, startPoint x: 436, startPoint y: 142, endPoint x: 501, endPoint y: 143, distance: 64.9
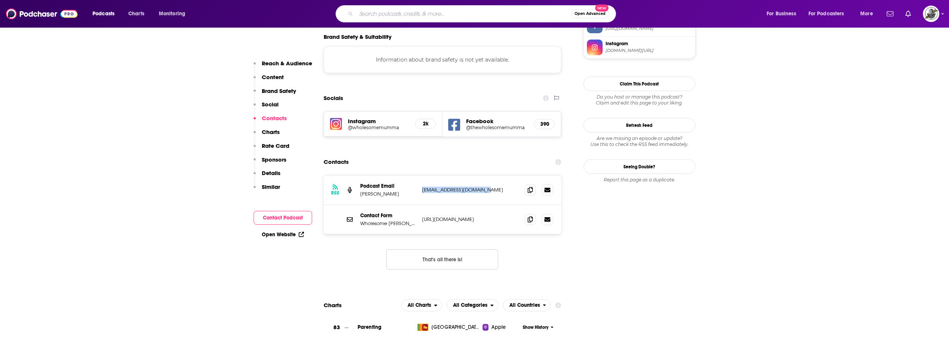
click at [501, 186] on p "[EMAIL_ADDRESS][DOMAIN_NAME]" at bounding box center [470, 189] width 97 height 6
copy p "[EMAIL_ADDRESS][DOMAIN_NAME]"
paste input "Brave Together Podcast"
type input "Brave Together Podcast"
click at [530, 13] on input "Brave Together Podcast" at bounding box center [463, 14] width 215 height 12
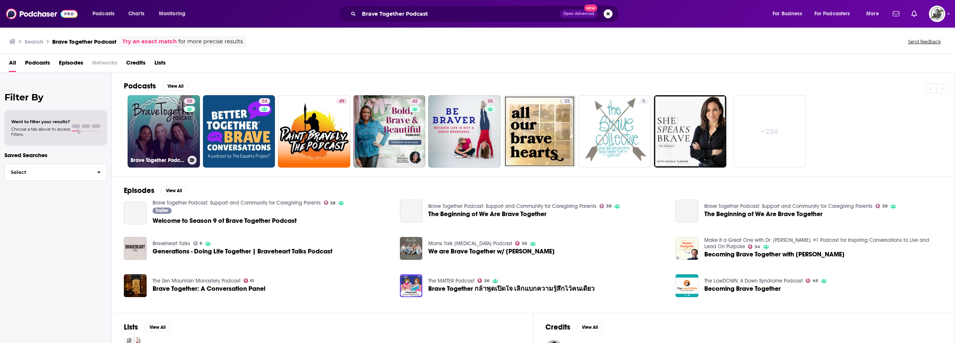
click at [185, 128] on div "38" at bounding box center [190, 126] width 13 height 57
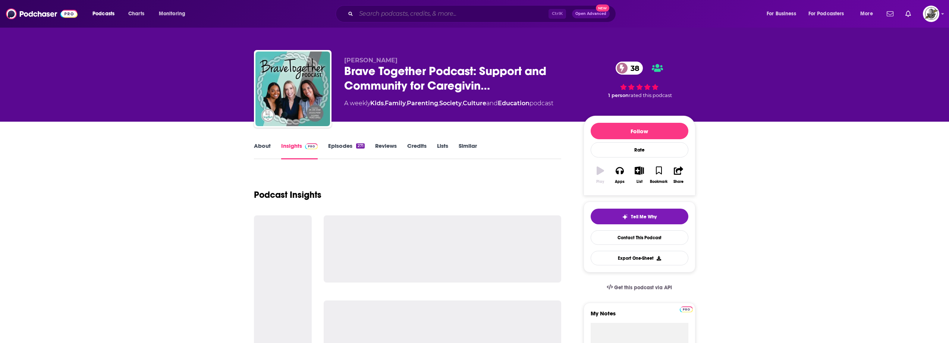
click at [466, 10] on input "Search podcasts, credits, & more..." at bounding box center [452, 14] width 192 height 12
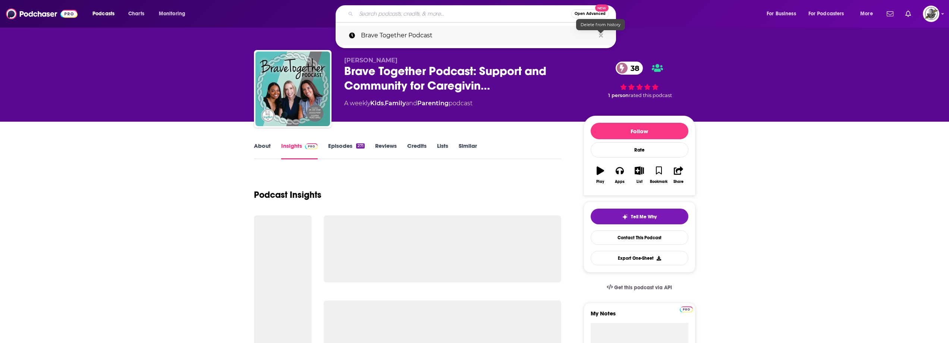
click at [601, 34] on icon "Search podcasts, credits, & more..." at bounding box center [601, 35] width 4 height 6
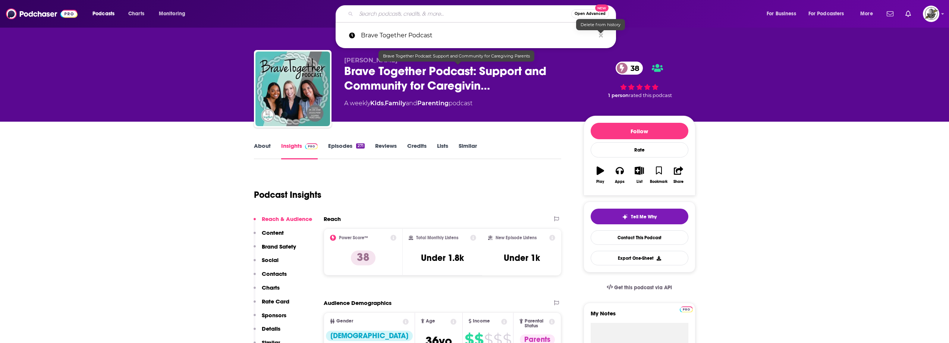
click at [549, 111] on div "[PERSON_NAME] Brave Together Podcast: Support and Community for Caregivin… 38 A…" at bounding box center [457, 87] width 227 height 60
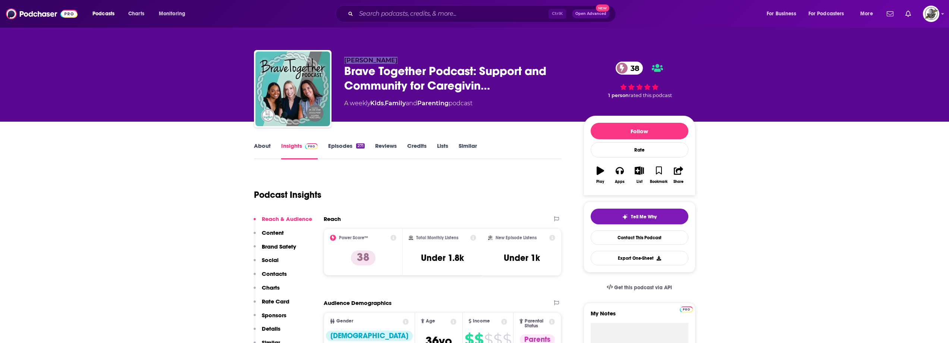
drag, startPoint x: 343, startPoint y: 62, endPoint x: 398, endPoint y: 63, distance: 55.6
click at [398, 63] on div "[PERSON_NAME] Brave Together Podcast: Support and Community for Caregivin… 38 A…" at bounding box center [475, 90] width 442 height 81
copy span "[PERSON_NAME]"
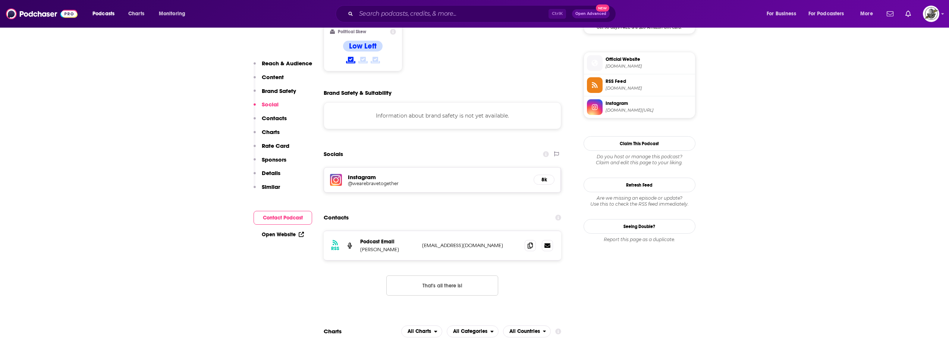
scroll to position [597, 0]
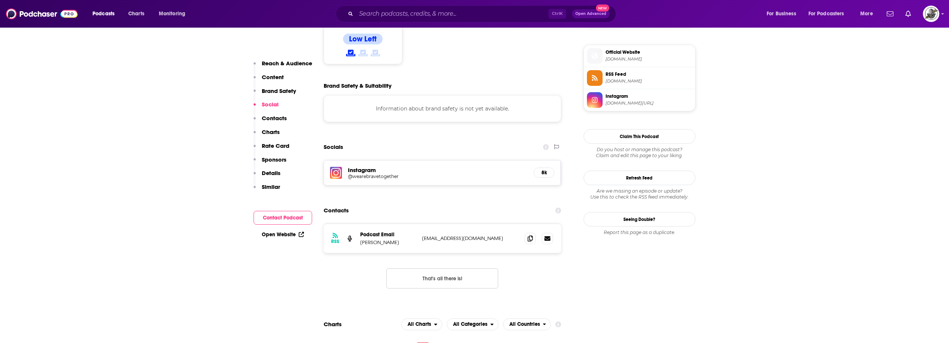
drag, startPoint x: 419, startPoint y: 213, endPoint x: 499, endPoint y: 213, distance: 80.2
click at [499, 224] on div "RSS Podcast Email [PERSON_NAME] [EMAIL_ADDRESS][DOMAIN_NAME] [EMAIL_ADDRESS][DO…" at bounding box center [443, 238] width 238 height 29
copy div "[EMAIL_ADDRESS][DOMAIN_NAME]"
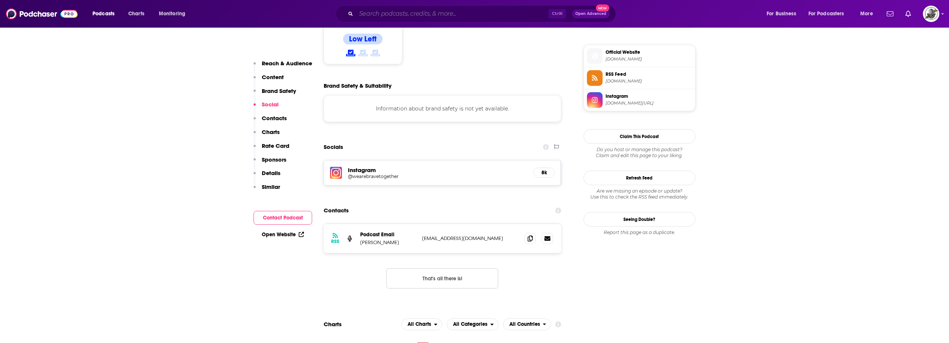
paste input "Parenting For The Present"
type input "Parenting For The Present"
click at [457, 19] on input "Parenting For The Present" at bounding box center [452, 14] width 192 height 12
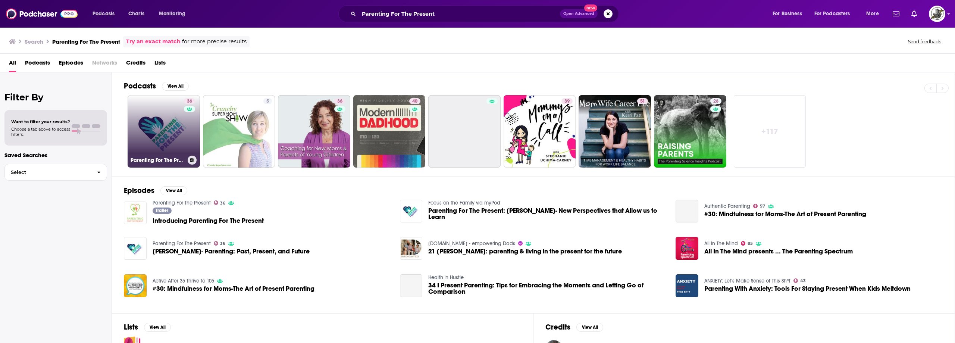
click at [190, 119] on div "36" at bounding box center [190, 126] width 13 height 57
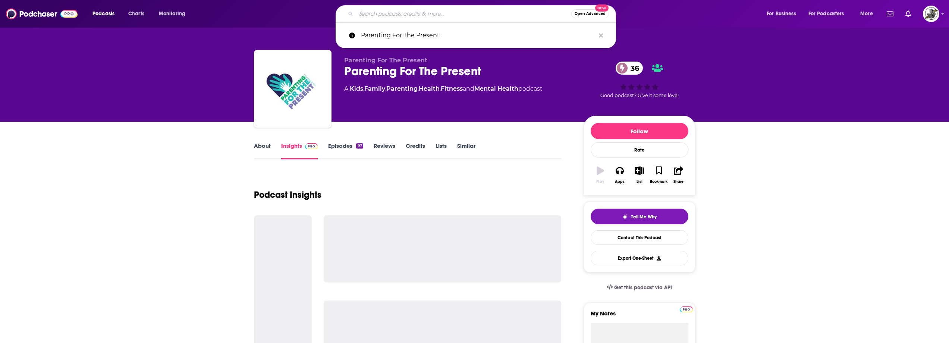
click at [455, 13] on input "Search podcasts, credits, & more..." at bounding box center [463, 14] width 215 height 12
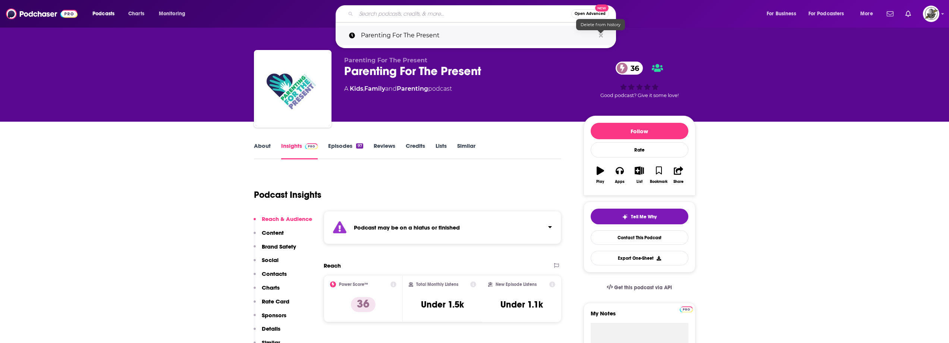
click at [600, 34] on icon "Search podcasts, credits, & more..." at bounding box center [601, 35] width 4 height 4
click at [494, 108] on div "Parenting For The Present Parenting For The Present 36 A Kids , Family and Pare…" at bounding box center [457, 87] width 227 height 60
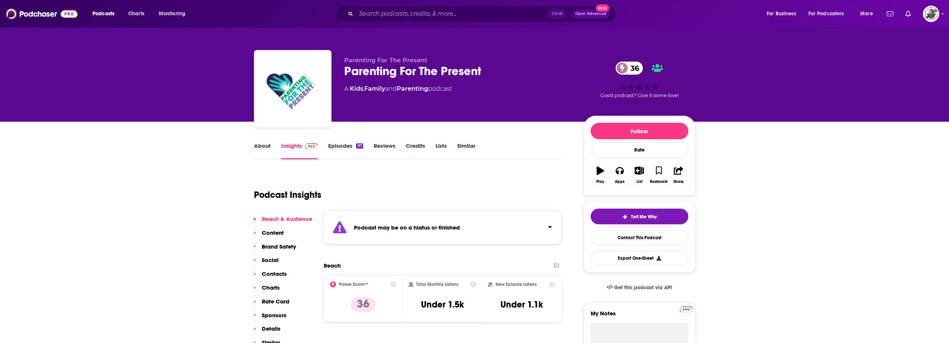
click at [469, 234] on div "Podcast may be on a hiatus or finished" at bounding box center [443, 227] width 238 height 33
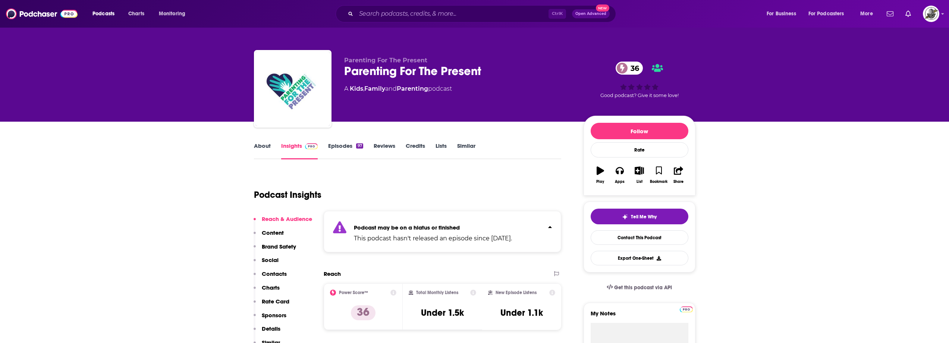
click at [469, 234] on p "This podcast hasn't released an episode since [DATE]." at bounding box center [433, 238] width 158 height 9
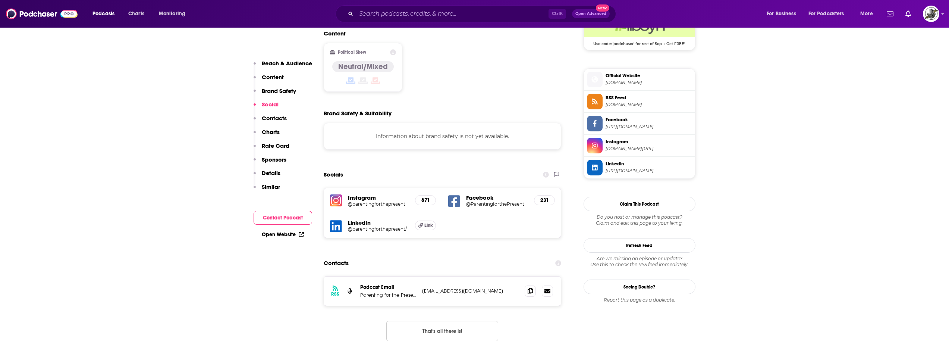
scroll to position [634, 0]
drag, startPoint x: 422, startPoint y: 260, endPoint x: 502, endPoint y: 263, distance: 79.1
click at [502, 286] on p "[EMAIL_ADDRESS][DOMAIN_NAME]" at bounding box center [470, 289] width 97 height 6
copy p "[EMAIL_ADDRESS][DOMAIN_NAME]"
click at [452, 193] on icon at bounding box center [454, 200] width 12 height 14
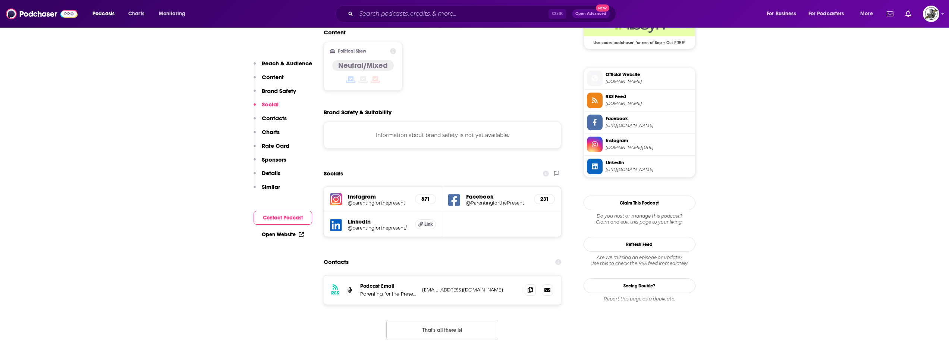
drag, startPoint x: 339, startPoint y: 170, endPoint x: 333, endPoint y: 195, distance: 25.6
click at [333, 218] on icon at bounding box center [336, 225] width 12 height 14
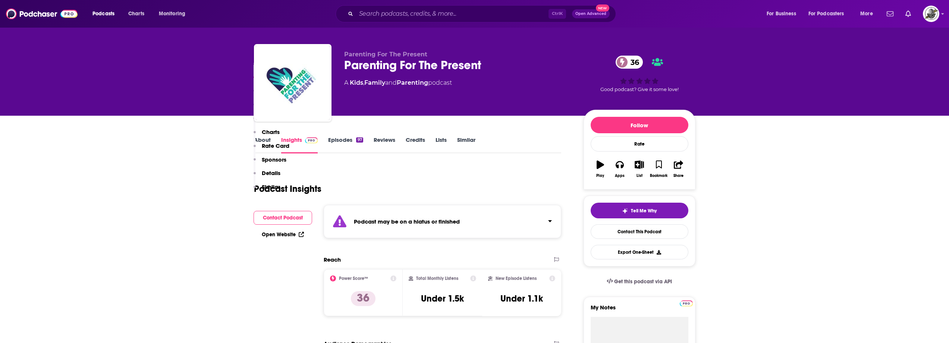
scroll to position [0, 0]
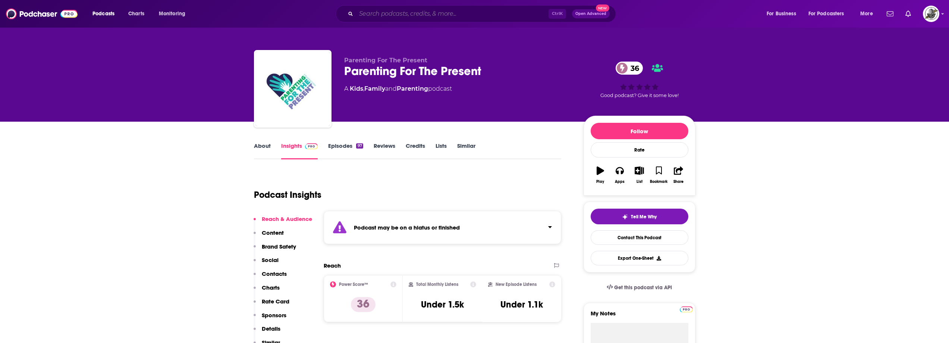
paste input "Connected Parenting"
click at [459, 15] on input "Search podcasts, credits, & more..." at bounding box center [452, 14] width 192 height 12
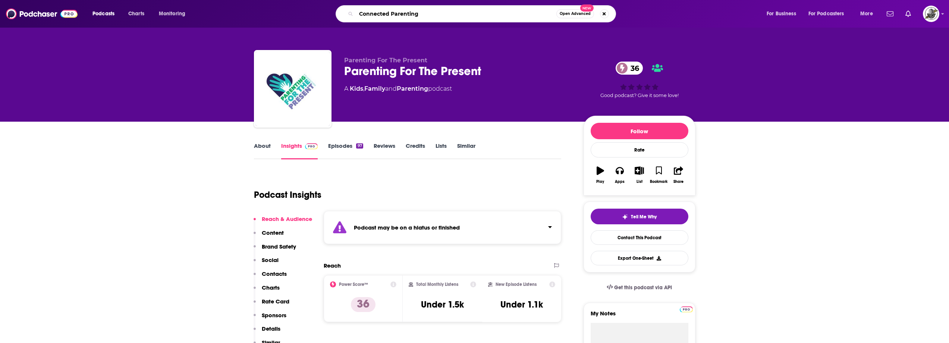
type input "Connected Parenting"
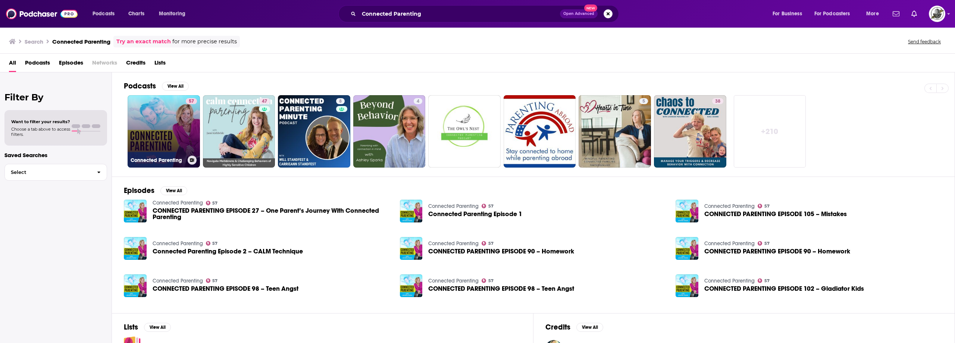
click at [167, 125] on link "57 Connected Parenting" at bounding box center [164, 131] width 72 height 72
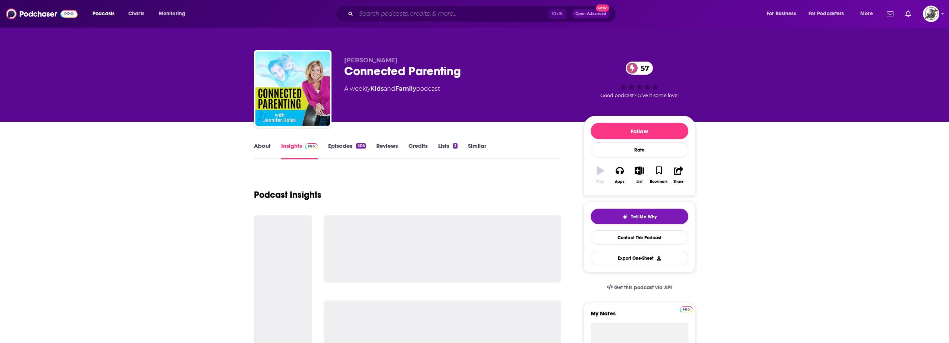
click at [452, 13] on input "Search podcasts, credits, & more..." at bounding box center [452, 14] width 192 height 12
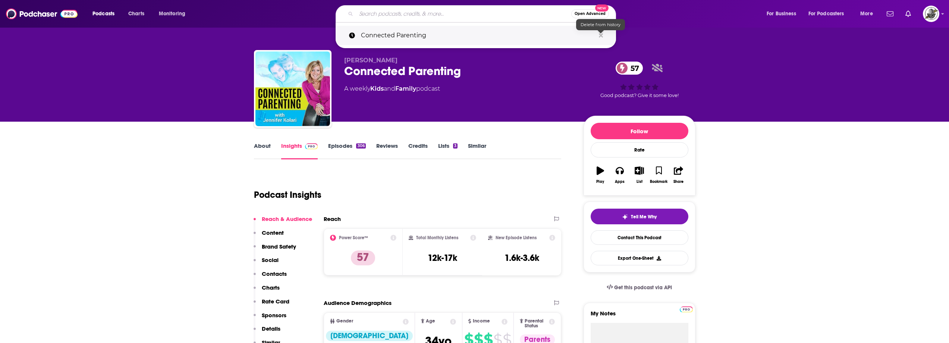
click at [601, 35] on icon "Search podcasts, credits, & more..." at bounding box center [601, 35] width 4 height 4
click at [510, 81] on div "[PERSON_NAME] Connected Parenting 57 A weekly Kids and Family podcast" at bounding box center [457, 87] width 227 height 60
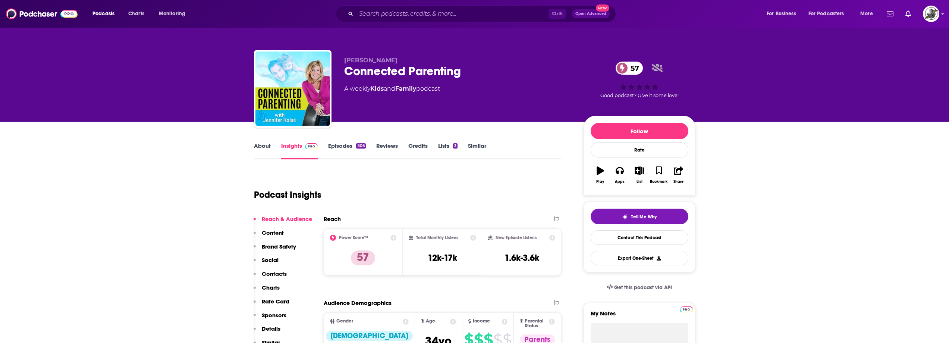
drag, startPoint x: 347, startPoint y: 61, endPoint x: 403, endPoint y: 60, distance: 56.7
click at [403, 60] on div "[PERSON_NAME] Connected Parenting 57 A weekly Kids and Family podcast 57 Good p…" at bounding box center [475, 90] width 442 height 81
copy span "[PERSON_NAME]"
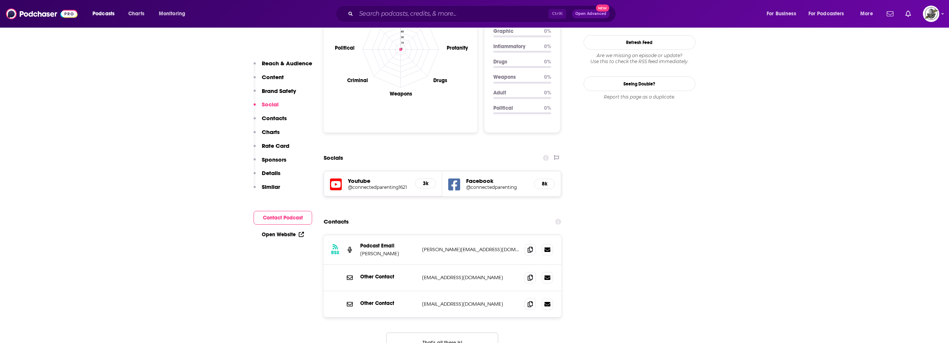
scroll to position [746, 0]
drag, startPoint x: 420, startPoint y: 267, endPoint x: 513, endPoint y: 269, distance: 93.2
click at [513, 290] on div "Other Contact [PERSON_NAME][EMAIL_ADDRESS][DOMAIN_NAME] [PERSON_NAME][EMAIL_ADD…" at bounding box center [443, 303] width 238 height 26
copy p "[EMAIL_ADDRESS][DOMAIN_NAME]"
click at [456, 177] on icon at bounding box center [454, 184] width 12 height 14
